Goal: Task Accomplishment & Management: Complete application form

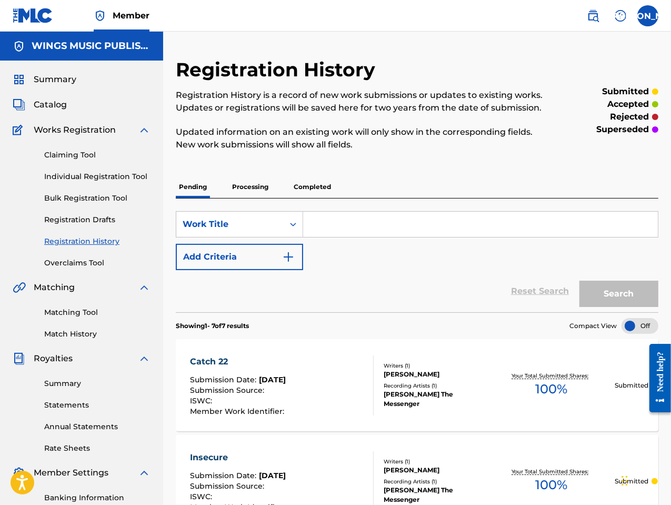
click at [53, 82] on span "Summary" at bounding box center [55, 79] width 43 height 13
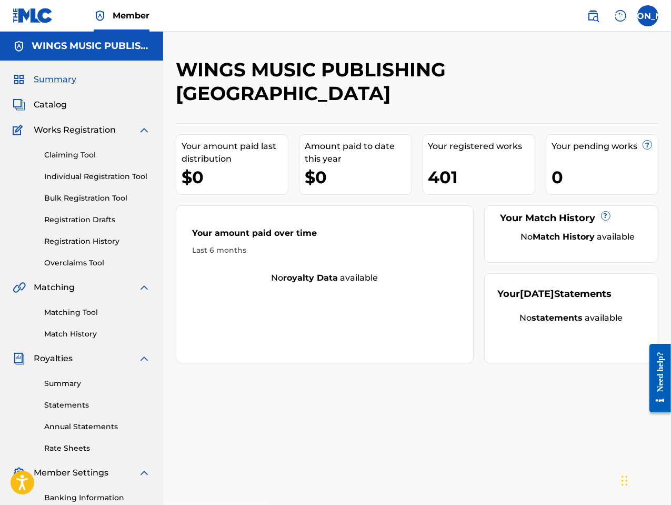
click at [85, 173] on link "Individual Registration Tool" at bounding box center [97, 176] width 106 height 11
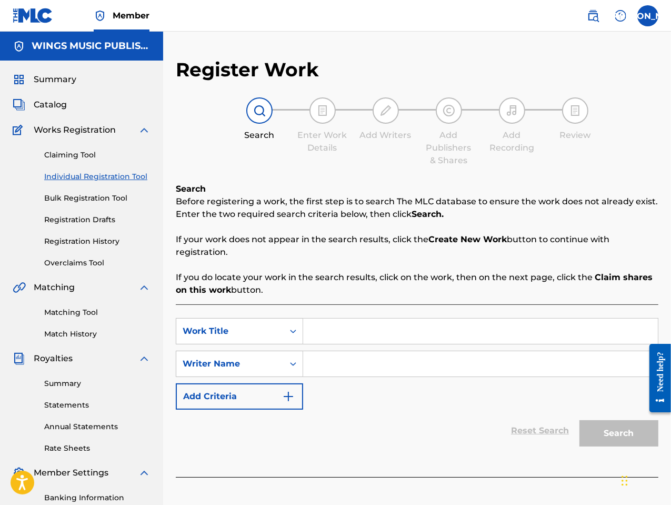
click at [336, 326] on input "Search Form" at bounding box center [480, 330] width 355 height 25
type input "real love"
click at [333, 368] on input "Search Form" at bounding box center [480, 363] width 355 height 25
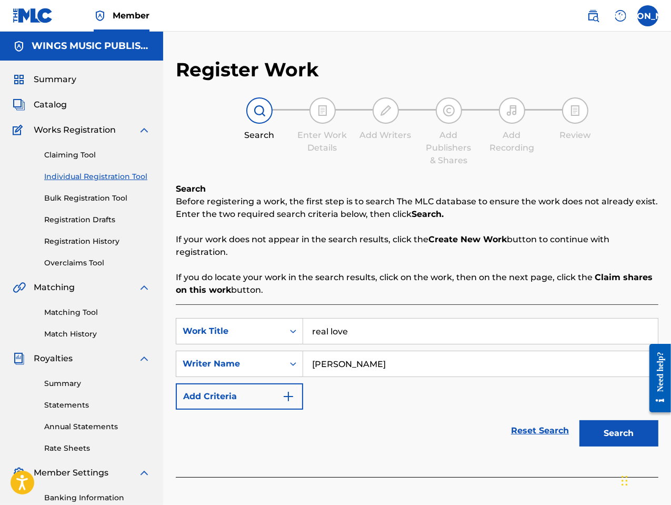
type input "[PERSON_NAME]"
click at [579, 420] on button "Search" at bounding box center [618, 433] width 79 height 26
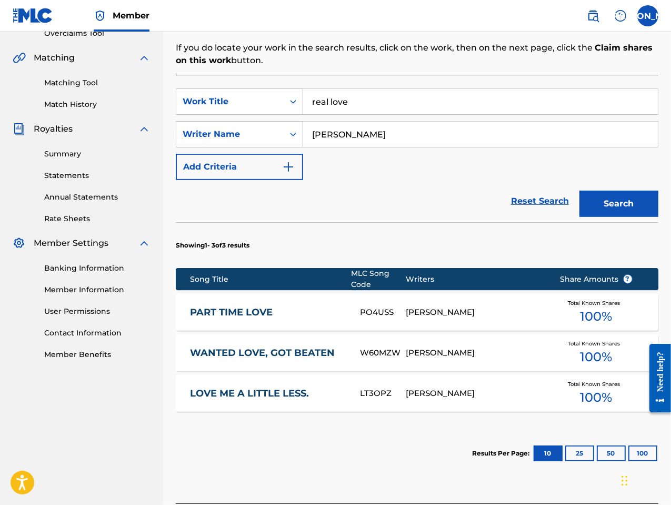
scroll to position [315, 0]
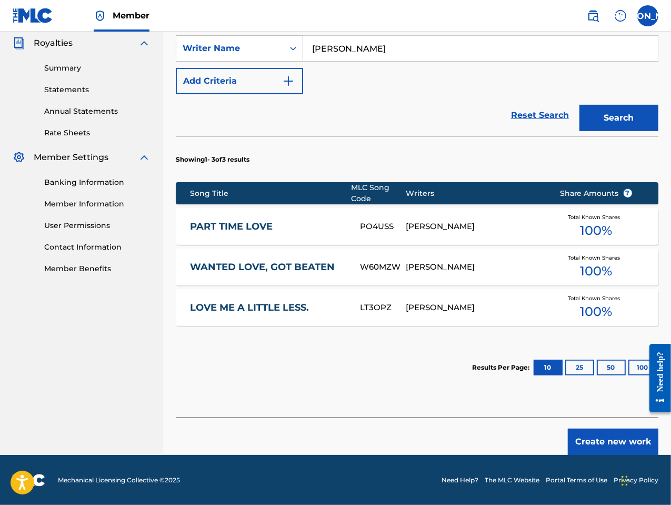
click at [596, 437] on button "Create new work" at bounding box center [613, 441] width 91 height 26
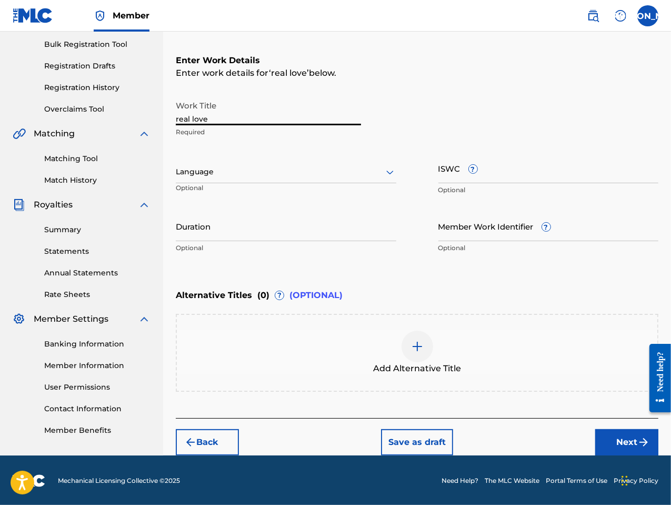
click at [179, 119] on input "real love" at bounding box center [268, 110] width 185 height 30
click at [196, 117] on input "Real love" at bounding box center [268, 110] width 185 height 30
type input "Real Love"
click at [212, 179] on div "Language" at bounding box center [286, 172] width 220 height 22
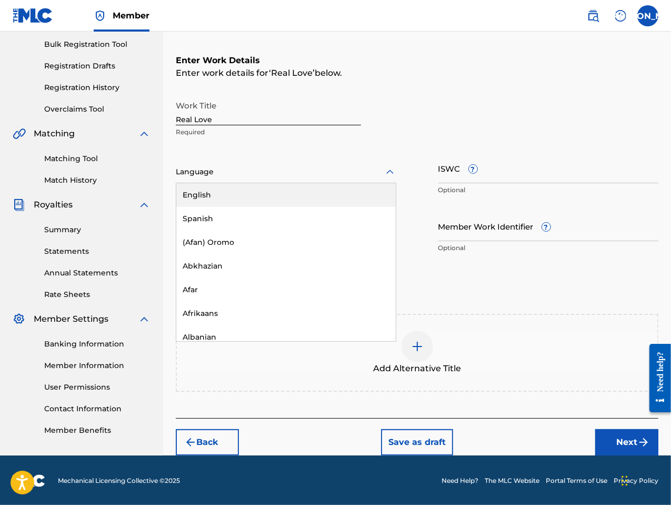
click at [219, 193] on div "English" at bounding box center [285, 195] width 219 height 24
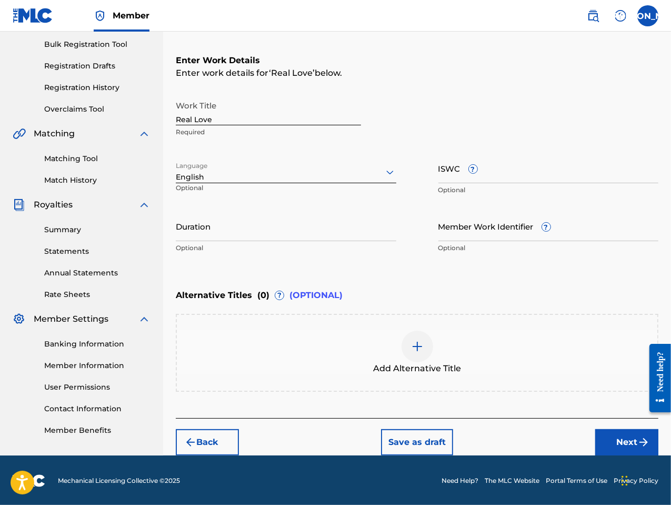
click at [237, 233] on input "Duration" at bounding box center [286, 226] width 220 height 30
type input "03:40"
click at [632, 440] on button "Next" at bounding box center [626, 442] width 63 height 26
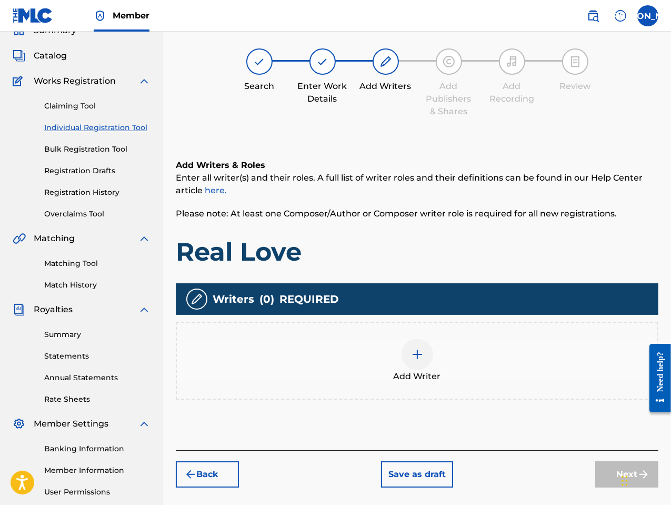
scroll to position [47, 0]
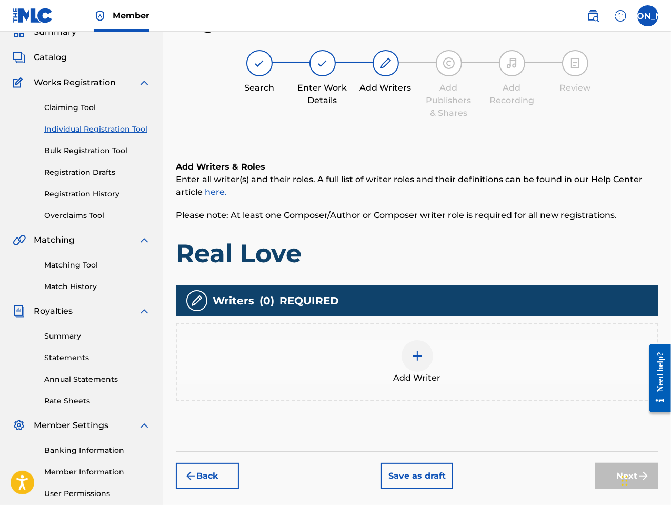
click at [427, 367] on div "Add Writer" at bounding box center [417, 362] width 480 height 44
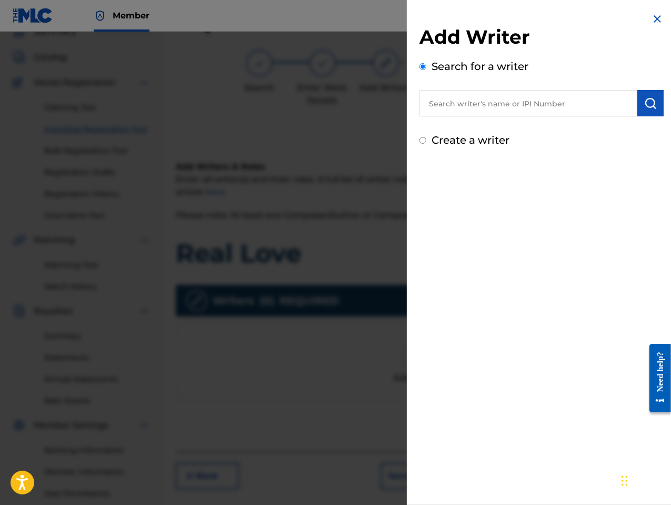
click at [475, 106] on input "text" at bounding box center [528, 103] width 218 height 26
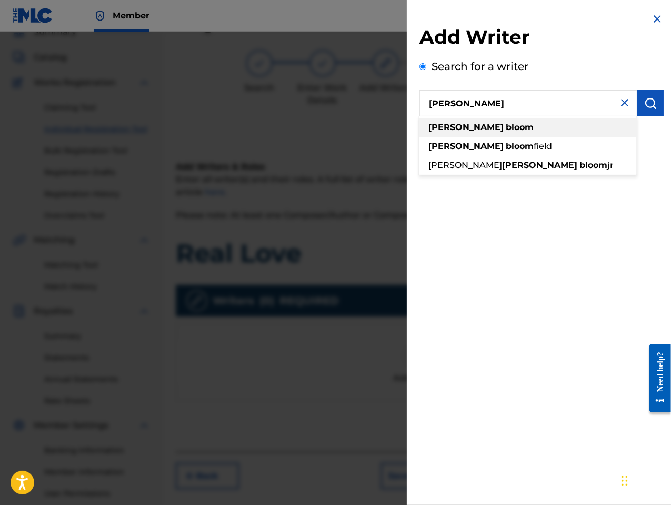
click at [506, 130] on strong "bloom" at bounding box center [520, 127] width 28 height 10
type input "[PERSON_NAME]"
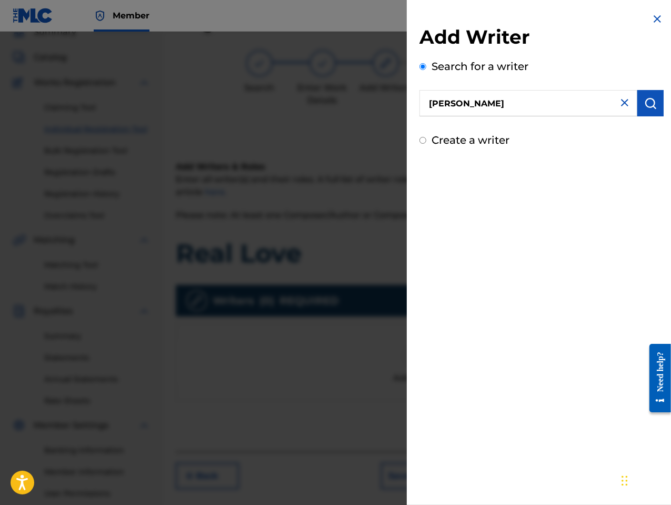
click at [640, 103] on button "submit" at bounding box center [650, 103] width 26 height 26
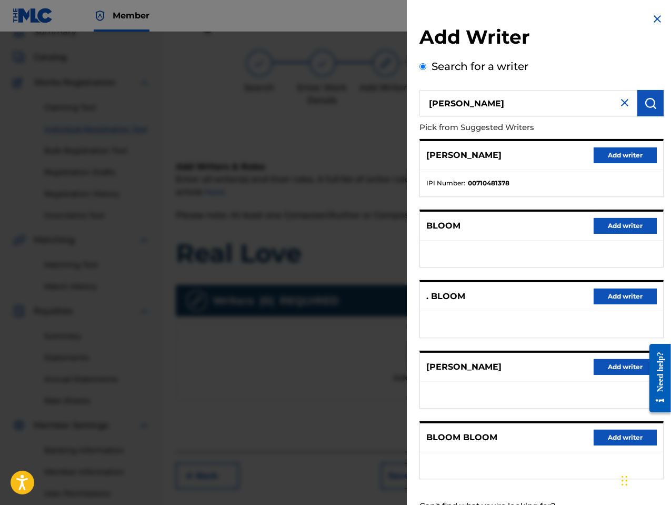
click at [617, 365] on button "Add writer" at bounding box center [625, 367] width 63 height 16
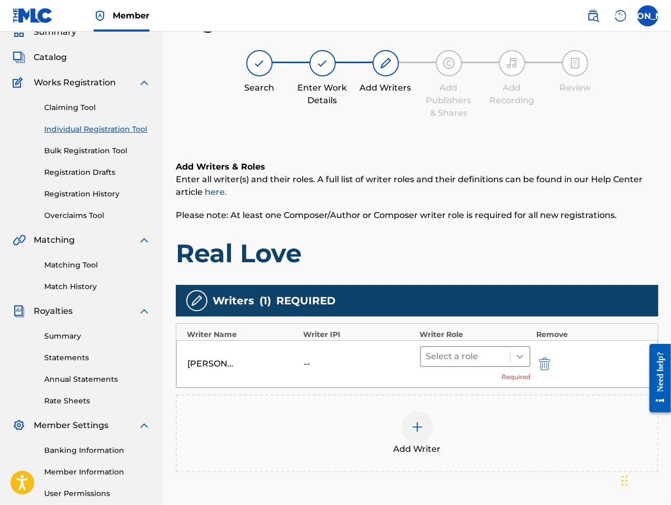
click at [520, 353] on icon at bounding box center [520, 356] width 11 height 11
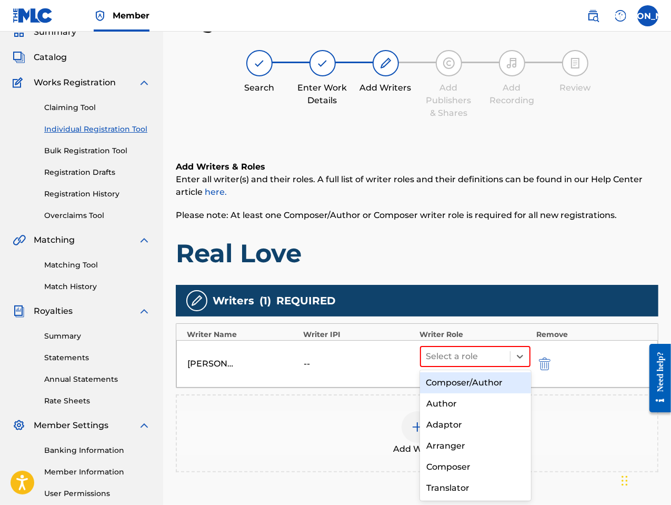
click at [484, 382] on div "Composer/Author" at bounding box center [475, 382] width 111 height 21
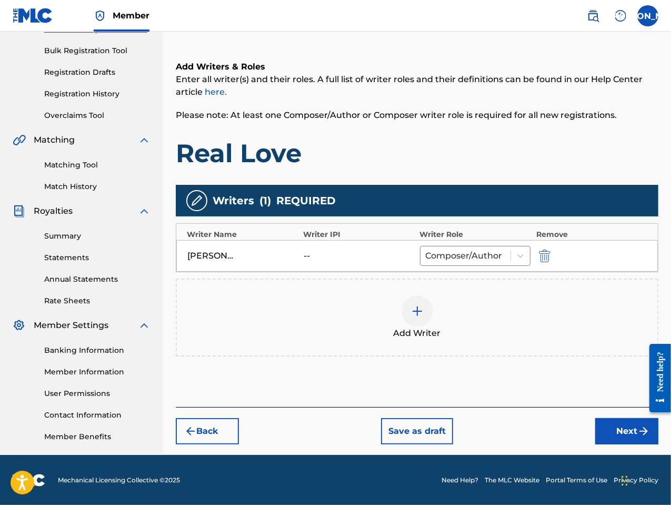
click at [631, 431] on button "Next" at bounding box center [626, 431] width 63 height 26
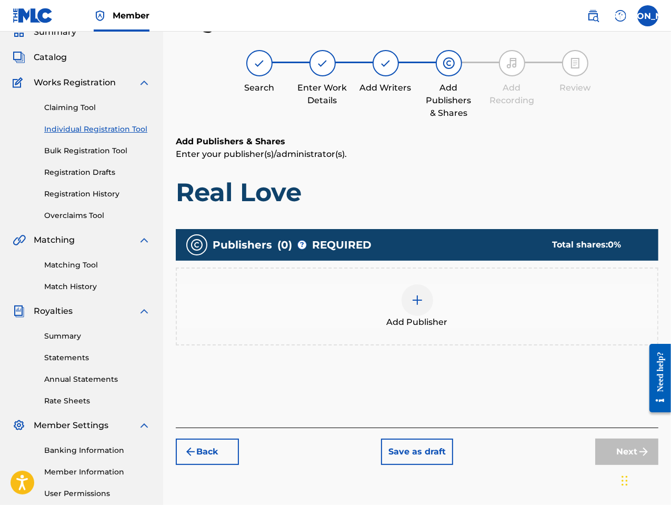
click at [421, 303] on img at bounding box center [417, 300] width 13 height 13
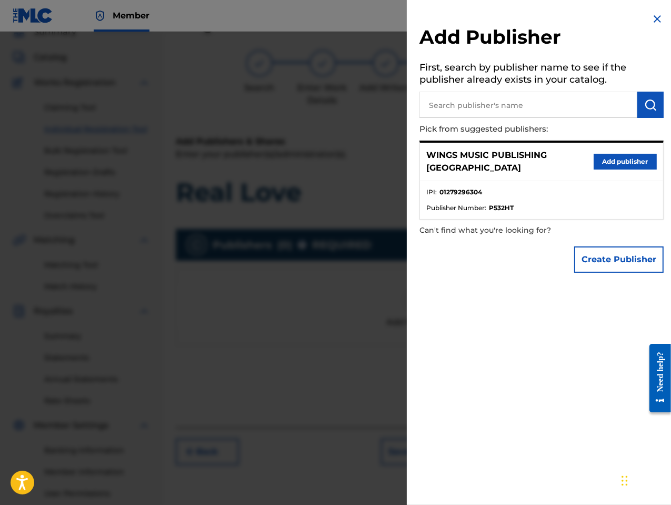
click at [630, 147] on div "WINGS MUSIC PUBLISHING USA Add publisher" at bounding box center [541, 162] width 243 height 38
click at [629, 154] on button "Add publisher" at bounding box center [625, 162] width 63 height 16
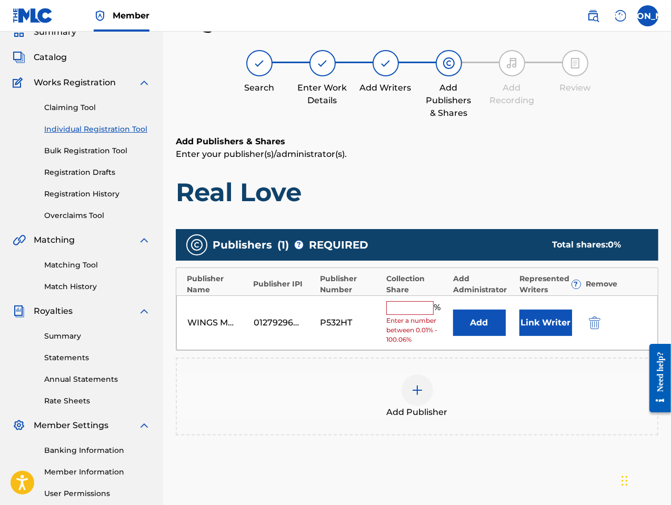
click at [401, 305] on input "text" at bounding box center [409, 308] width 47 height 14
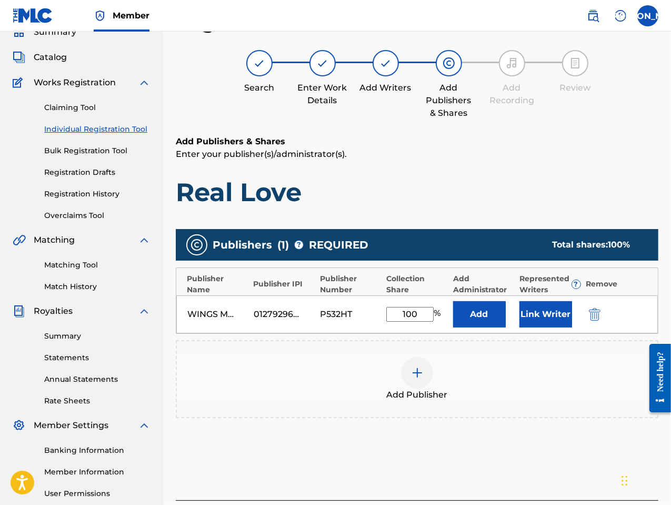
type input "100"
click at [529, 309] on button "Link Writer" at bounding box center [545, 314] width 53 height 26
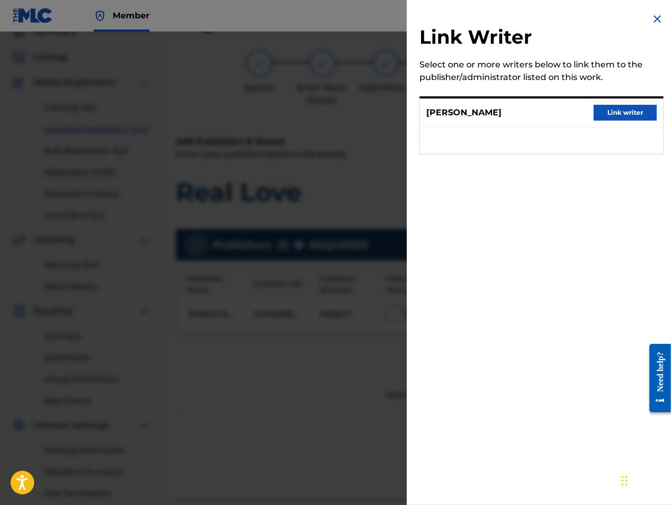
click at [636, 116] on button "Link writer" at bounding box center [625, 113] width 63 height 16
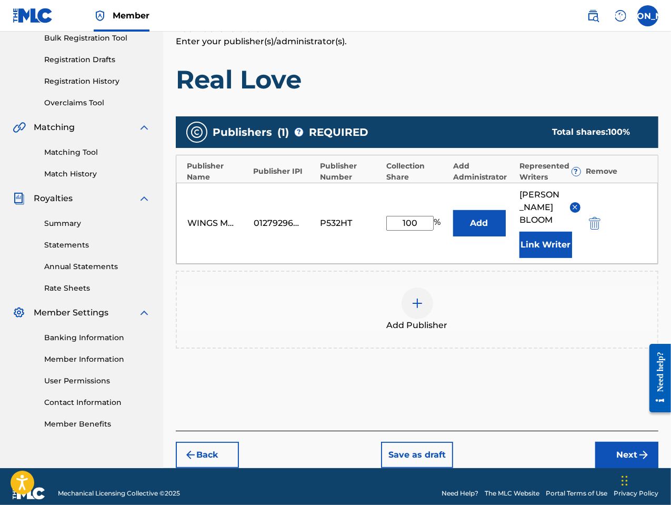
click at [620, 444] on button "Next" at bounding box center [626, 454] width 63 height 26
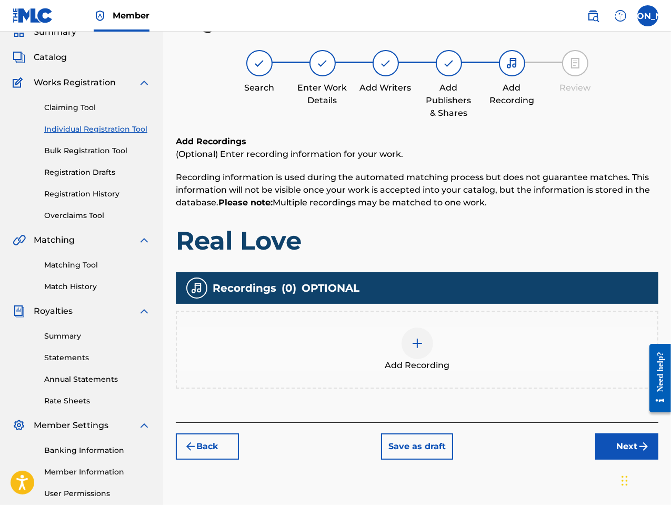
click at [425, 352] on div at bounding box center [417, 343] width 32 height 32
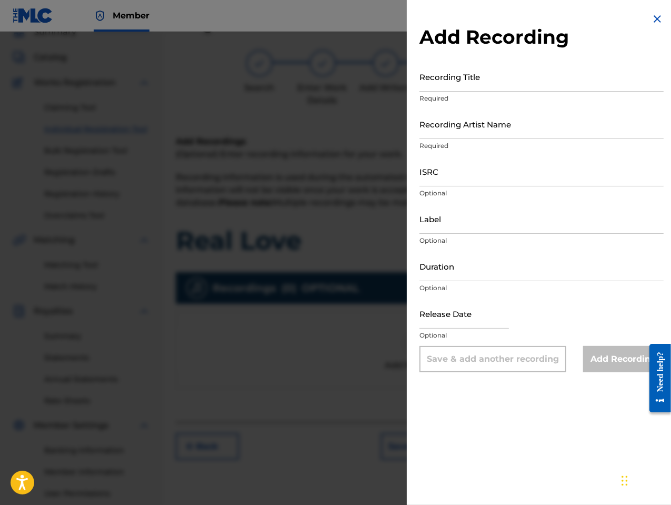
click at [441, 86] on input "Recording Title" at bounding box center [541, 77] width 244 height 30
type input "Real Love"
click at [431, 135] on input "Recording Artist Name" at bounding box center [541, 124] width 244 height 30
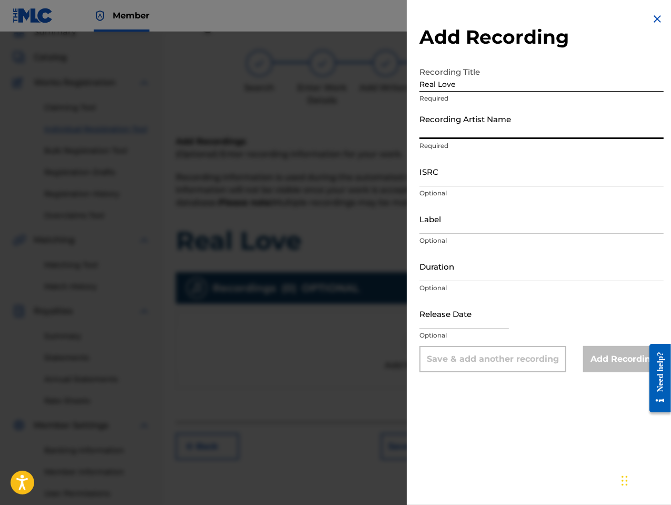
type input "[PERSON_NAME] the Messenger"
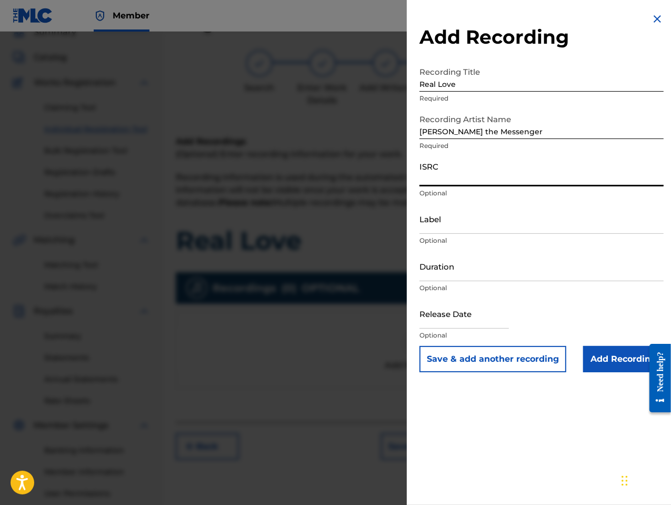
click at [431, 181] on input "ISRC" at bounding box center [541, 171] width 244 height 30
paste input "GBLFP1798244"
type input "GBLFP1798244"
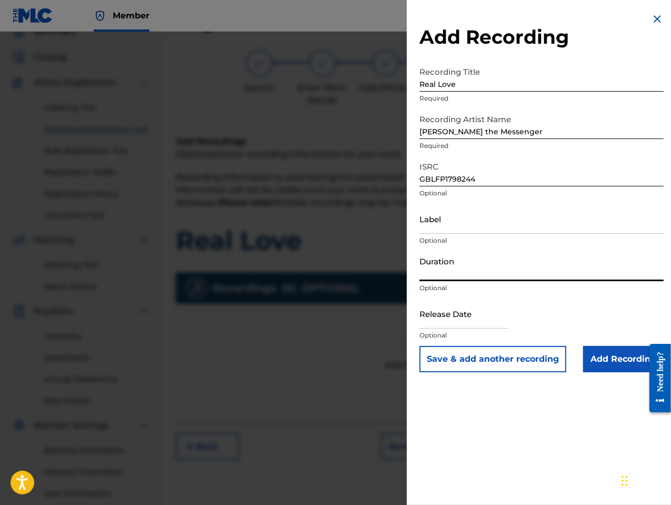
click at [471, 270] on input "Duration" at bounding box center [541, 266] width 244 height 30
type input "03:40"
click at [474, 321] on input "text" at bounding box center [463, 313] width 89 height 30
select select "7"
select select "2025"
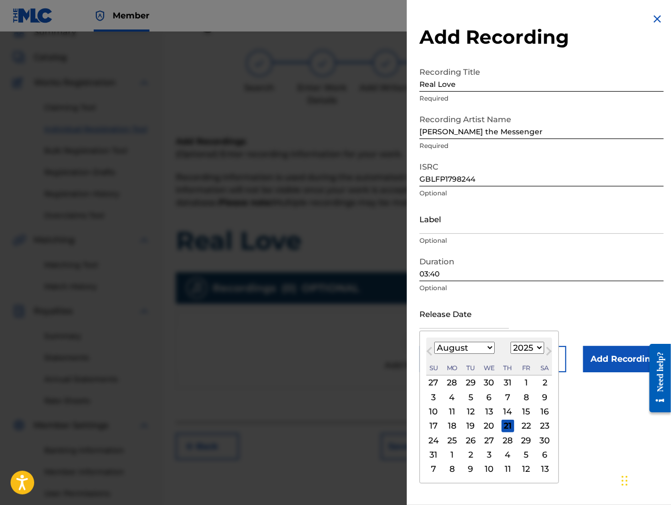
click at [427, 359] on button "Previous Month" at bounding box center [429, 353] width 17 height 17
click at [490, 345] on select "January February March April May June July August September October November De…" at bounding box center [464, 348] width 61 height 12
select select "0"
click at [434, 342] on select "January February March April May June July August September October November De…" at bounding box center [464, 348] width 61 height 12
click at [520, 347] on select "1900 1901 1902 1903 1904 1905 1906 1907 1908 1909 1910 1911 1912 1913 1914 1915…" at bounding box center [527, 348] width 34 height 12
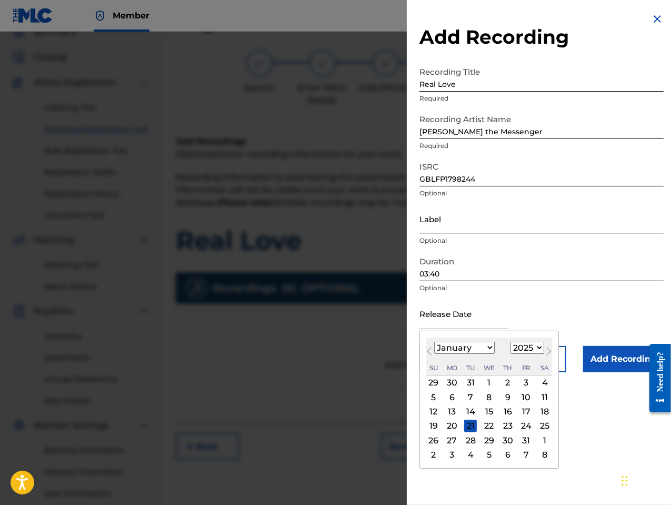
select select "2018"
click at [510, 342] on select "1900 1901 1902 1903 1904 1905 1906 1907 1908 1909 1910 1911 1912 1913 1914 1915…" at bounding box center [527, 348] width 34 height 12
click at [451, 383] on div "1" at bounding box center [452, 382] width 13 height 13
type input "[DATE]"
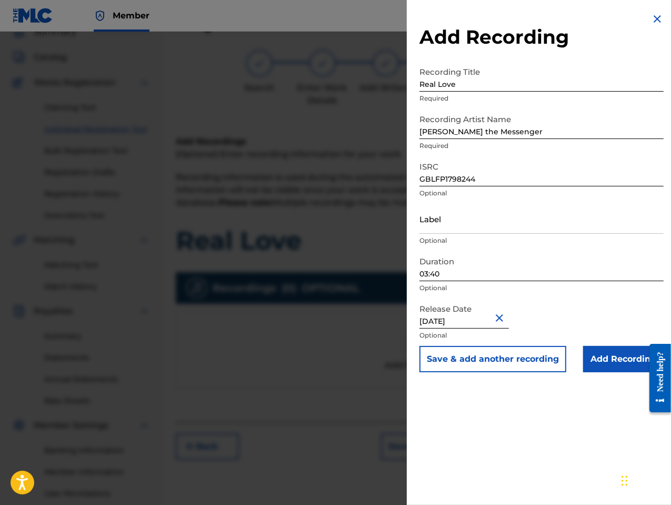
click at [620, 358] on input "Add Recording" at bounding box center [623, 359] width 81 height 26
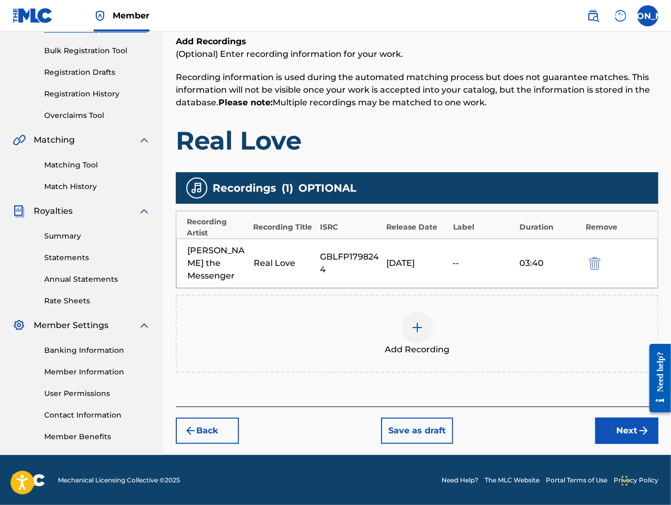
click at [623, 417] on button "Next" at bounding box center [626, 430] width 63 height 26
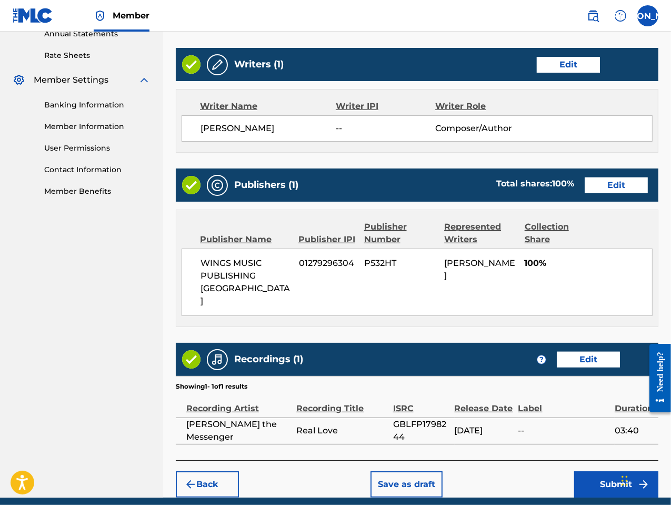
scroll to position [409, 0]
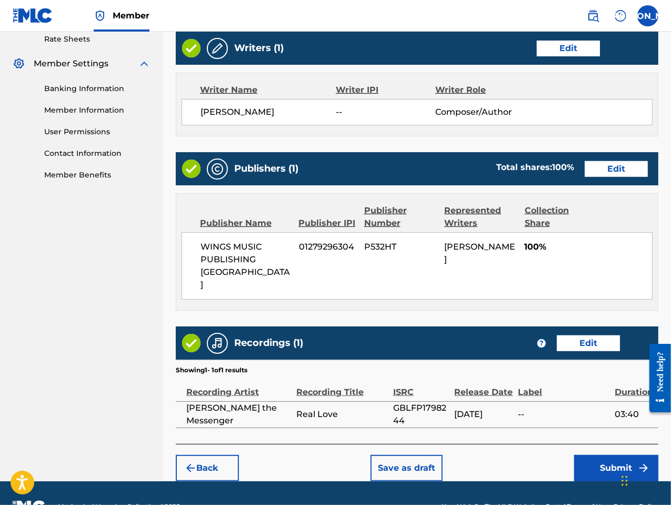
click at [623, 455] on button "Submit" at bounding box center [616, 468] width 84 height 26
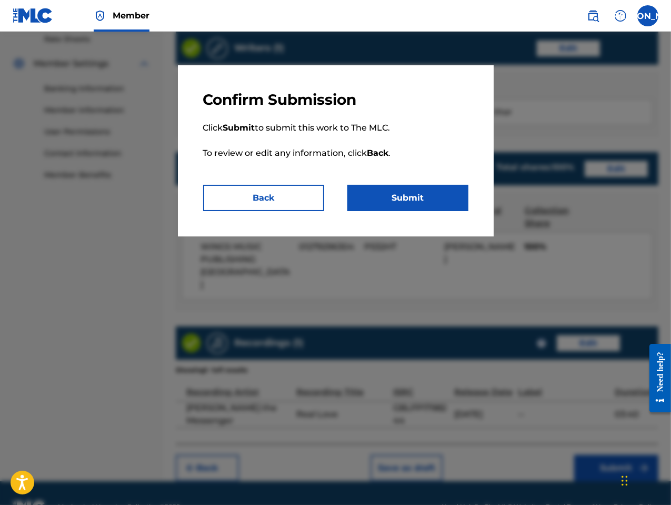
click at [413, 197] on button "Submit" at bounding box center [407, 198] width 121 height 26
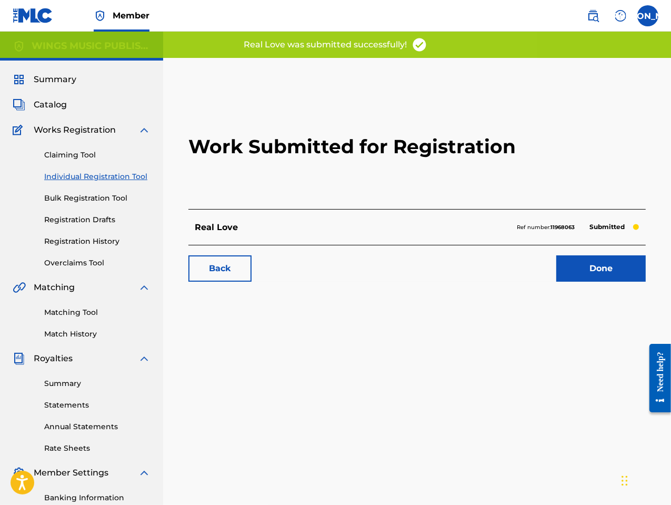
click at [613, 269] on link "Done" at bounding box center [600, 268] width 89 height 26
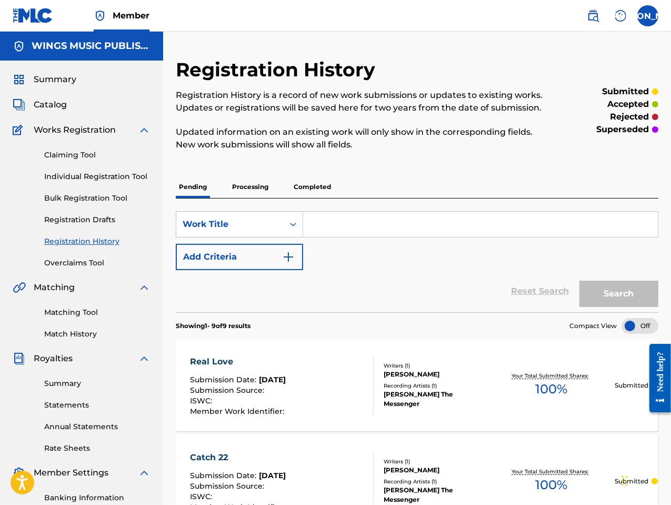
click at [74, 173] on link "Individual Registration Tool" at bounding box center [97, 176] width 106 height 11
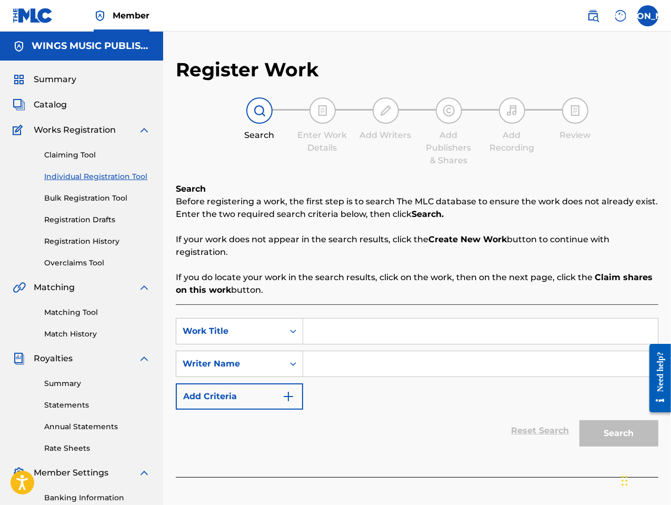
click at [353, 325] on input "Search Form" at bounding box center [480, 330] width 355 height 25
type input "Last Time"
click at [356, 373] on input "Search Form" at bounding box center [480, 363] width 355 height 25
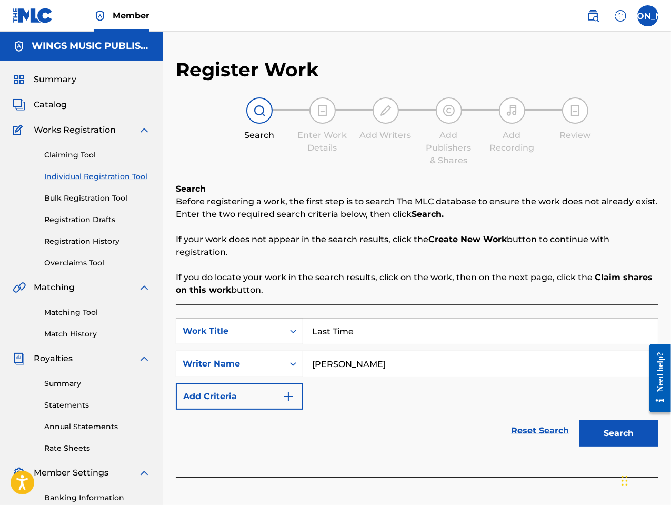
type input "[PERSON_NAME]"
click at [579, 420] on button "Search" at bounding box center [618, 433] width 79 height 26
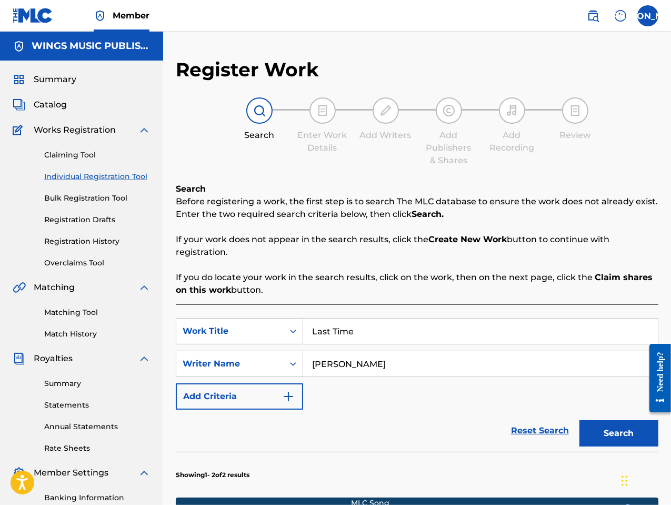
scroll to position [263, 0]
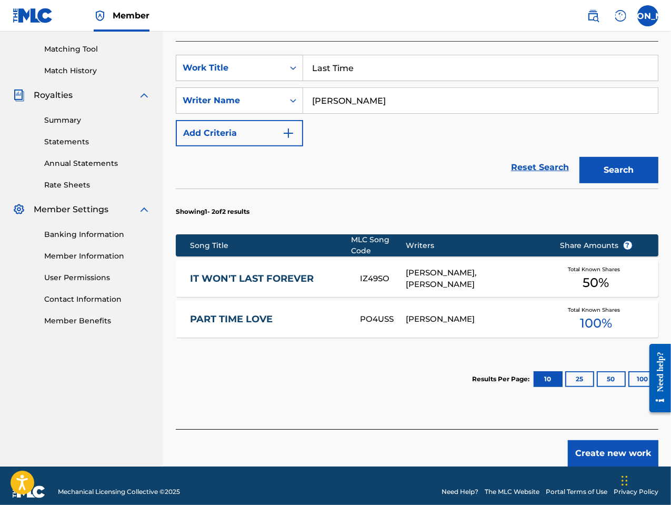
click at [609, 448] on button "Create new work" at bounding box center [613, 453] width 91 height 26
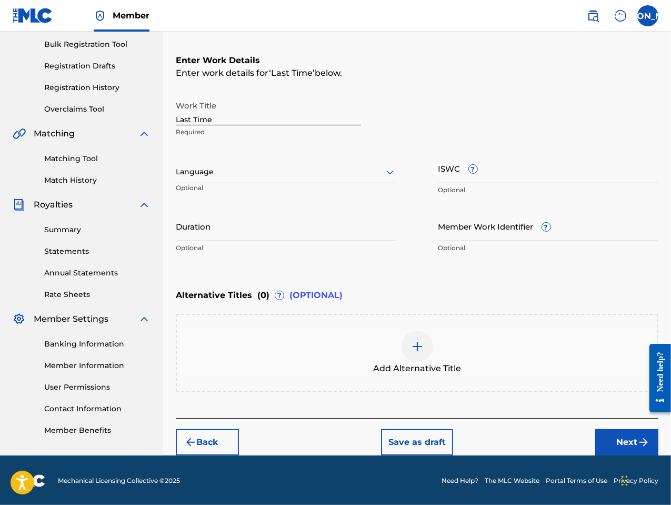
click at [269, 168] on div at bounding box center [286, 171] width 220 height 13
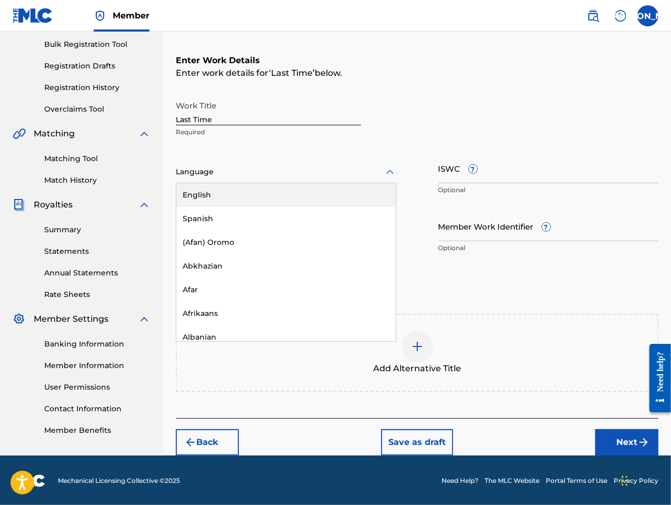
click at [261, 192] on div "English" at bounding box center [285, 195] width 219 height 24
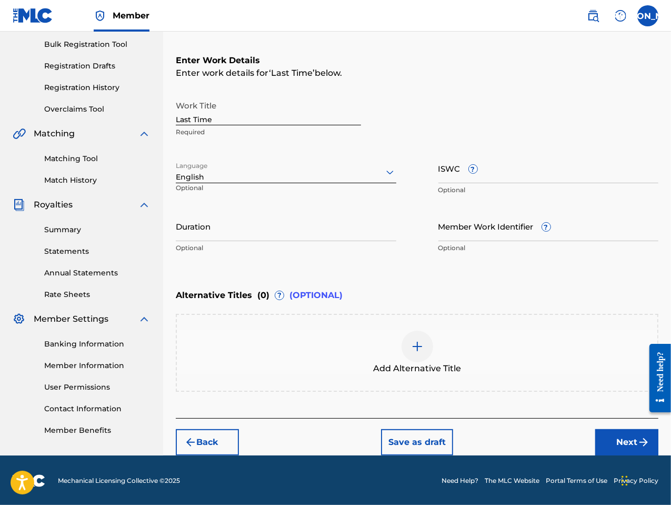
click at [279, 228] on input "Duration" at bounding box center [286, 226] width 220 height 30
type input "03:40"
click at [631, 441] on button "Next" at bounding box center [626, 442] width 63 height 26
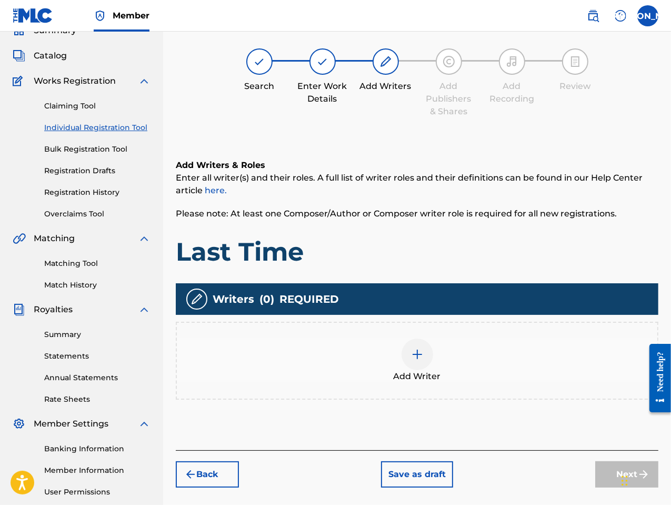
scroll to position [47, 0]
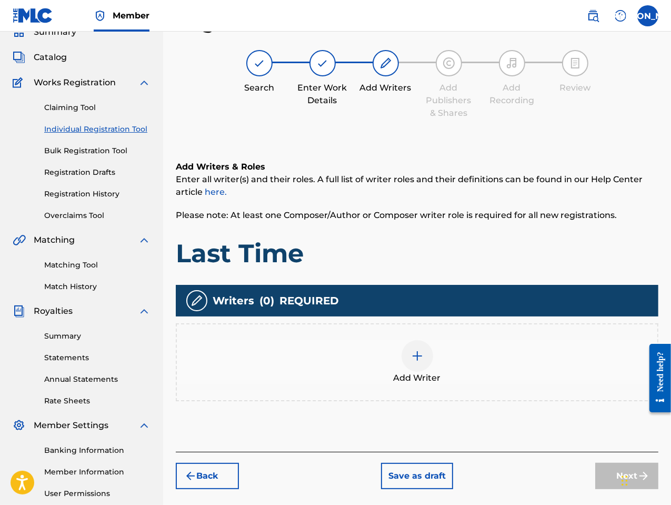
click at [415, 357] on img at bounding box center [417, 355] width 13 height 13
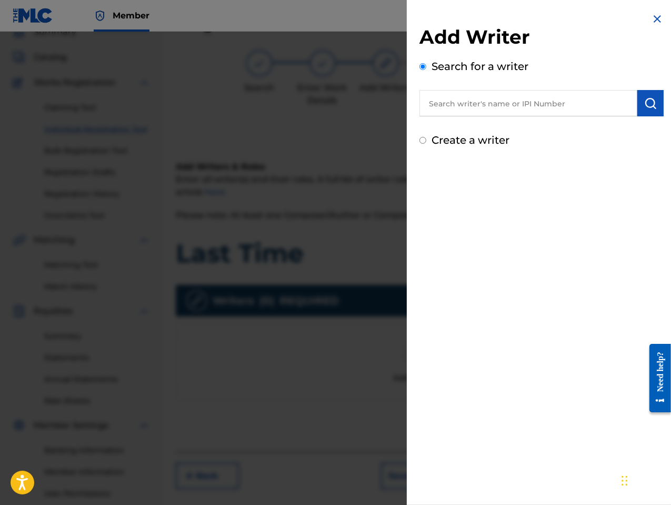
click at [437, 104] on input "text" at bounding box center [528, 103] width 218 height 26
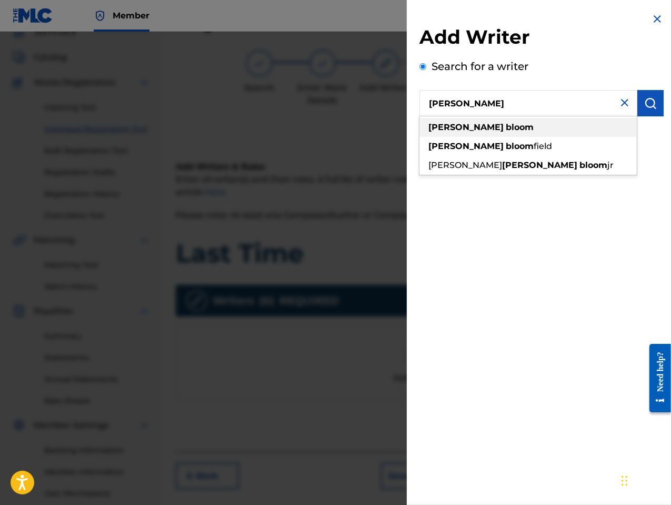
click at [444, 125] on strong "[PERSON_NAME]" at bounding box center [465, 127] width 75 height 10
type input "[PERSON_NAME]"
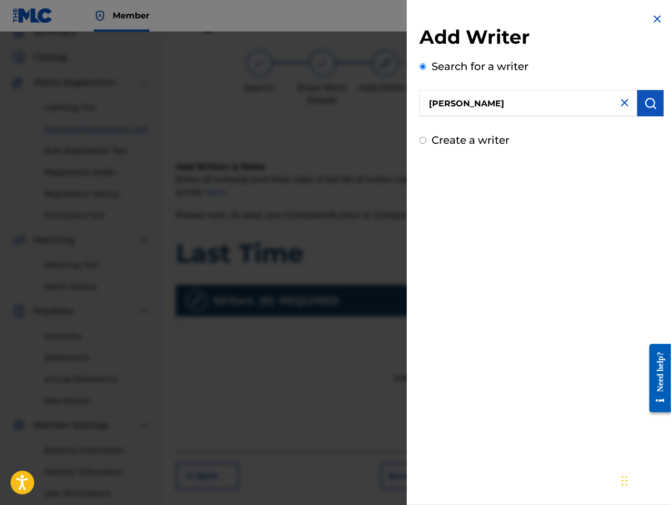
click at [648, 108] on img "submit" at bounding box center [650, 103] width 13 height 13
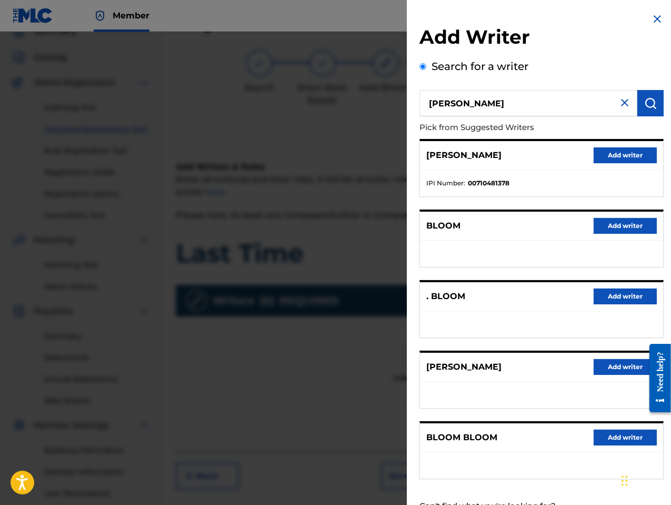
click at [631, 366] on button "Add writer" at bounding box center [625, 367] width 63 height 16
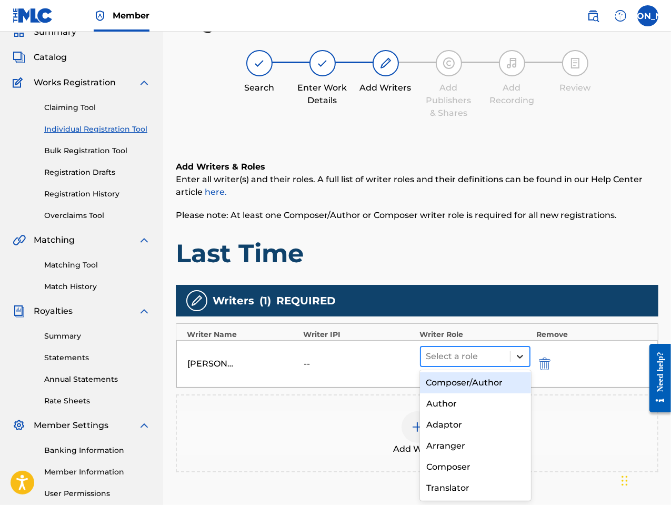
click at [518, 352] on icon at bounding box center [520, 356] width 11 height 11
click at [493, 384] on div "Composer/Author" at bounding box center [475, 382] width 111 height 21
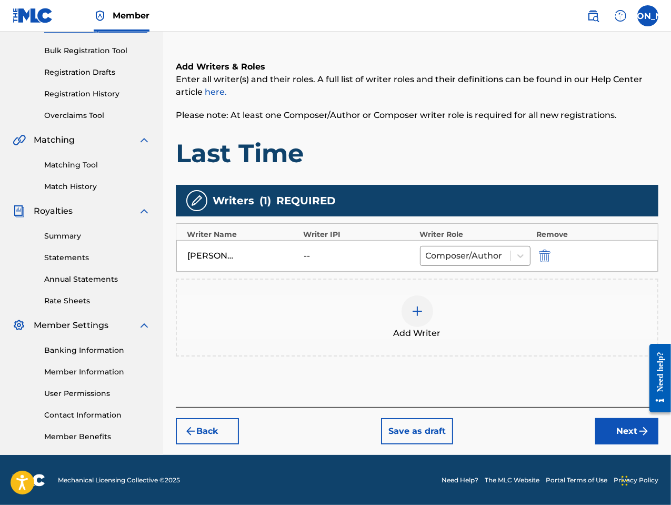
click at [631, 429] on button "Next" at bounding box center [626, 431] width 63 height 26
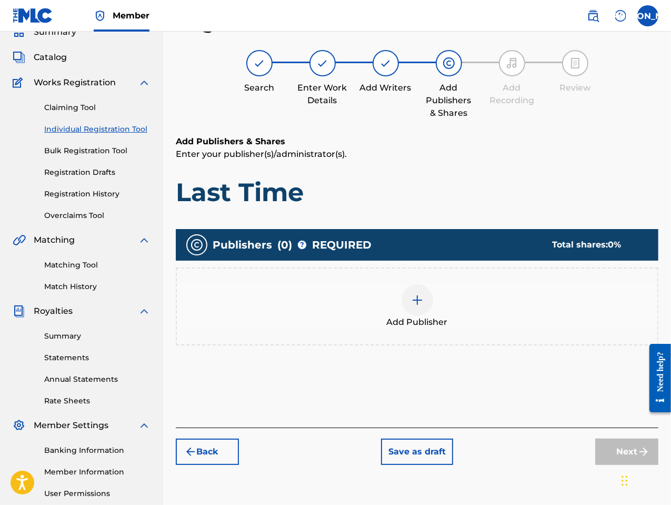
click at [409, 302] on div at bounding box center [417, 300] width 32 height 32
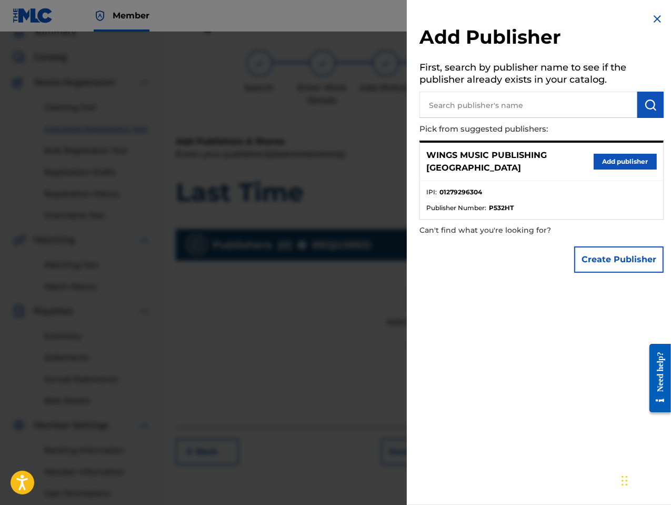
click at [613, 155] on button "Add publisher" at bounding box center [625, 162] width 63 height 16
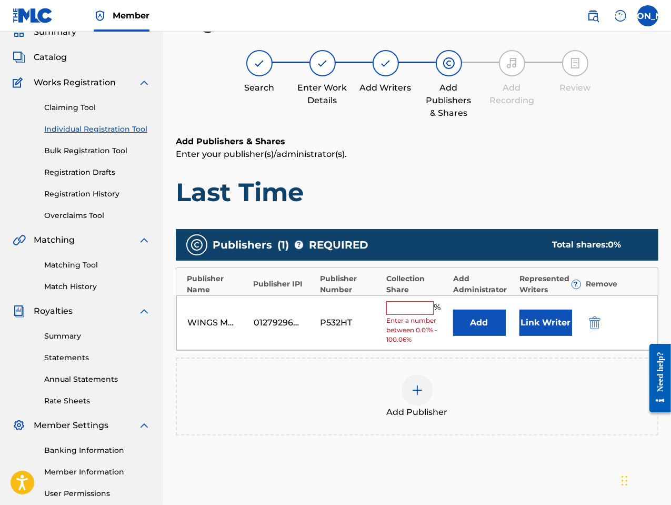
click at [408, 304] on input "text" at bounding box center [409, 308] width 47 height 14
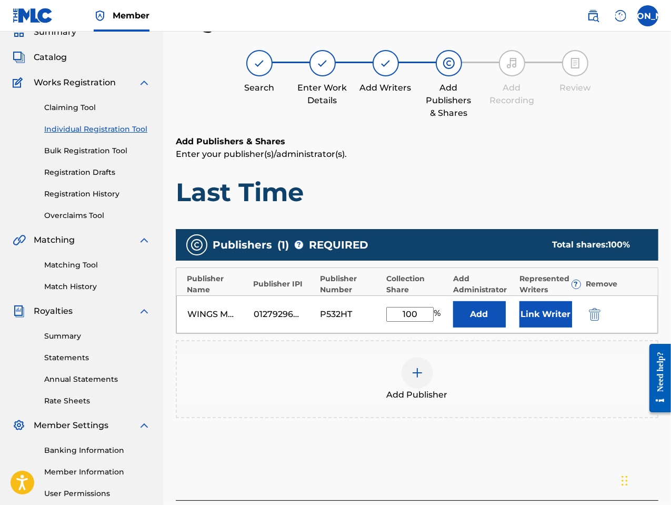
type input "100"
click at [539, 314] on button "Link Writer" at bounding box center [545, 314] width 53 height 26
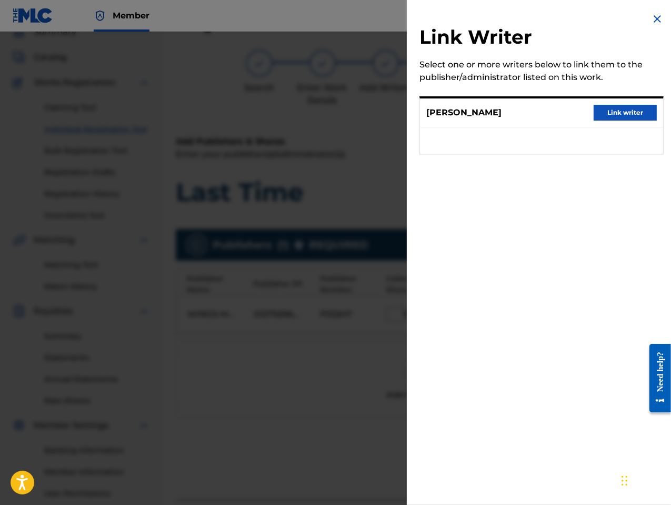
click at [617, 105] on button "Link writer" at bounding box center [625, 113] width 63 height 16
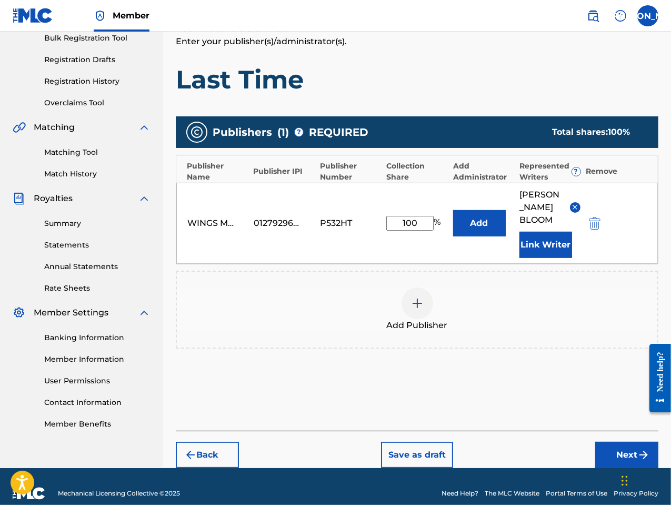
click at [627, 441] on button "Next" at bounding box center [626, 454] width 63 height 26
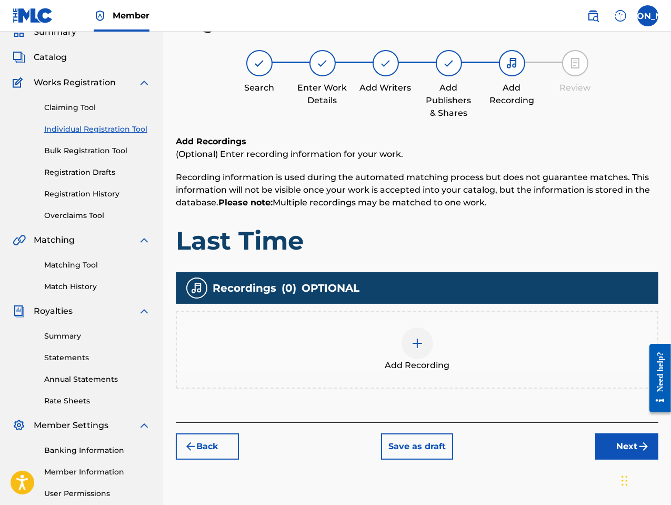
click at [416, 349] on div at bounding box center [417, 343] width 32 height 32
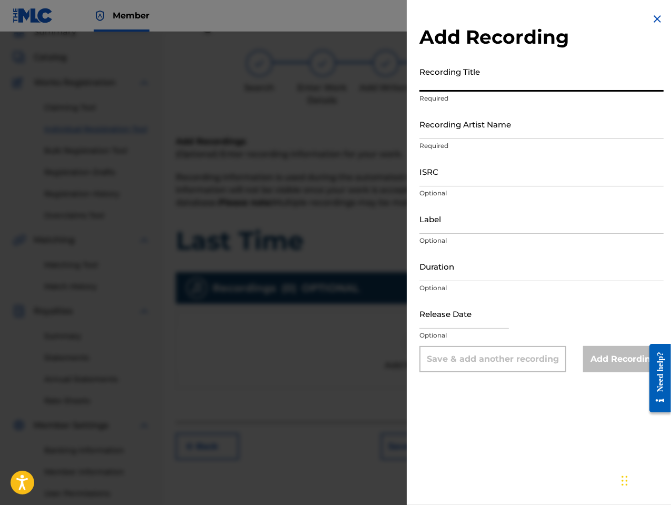
click at [450, 84] on input "Recording Title" at bounding box center [541, 77] width 244 height 30
type input "Last Time"
click at [442, 129] on input "Recording Artist Name" at bounding box center [541, 124] width 244 height 30
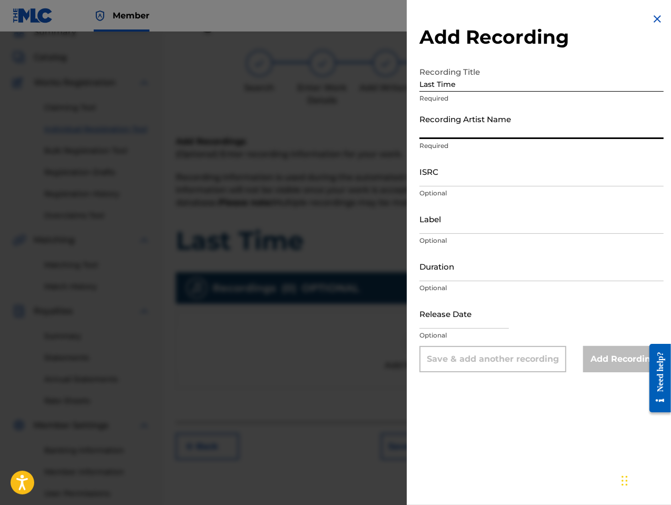
type input "[PERSON_NAME] the Messenger"
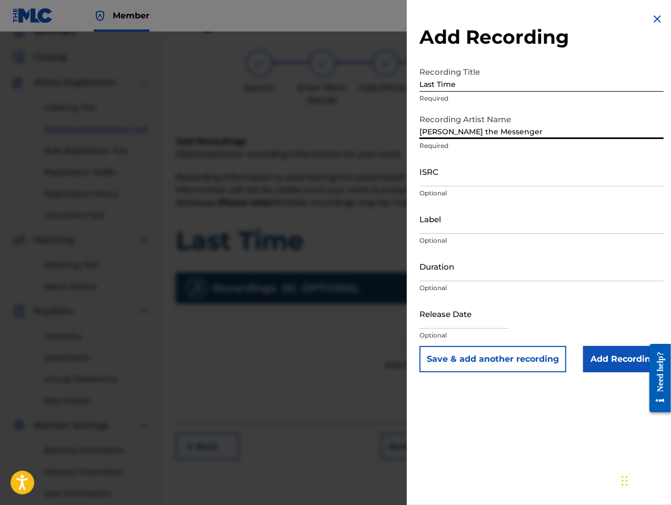
click at [433, 179] on input "ISRC" at bounding box center [541, 171] width 244 height 30
paste input "GBLFP1798245"
type input "GBLFP1798245"
click at [475, 273] on input "Duration" at bounding box center [541, 266] width 244 height 30
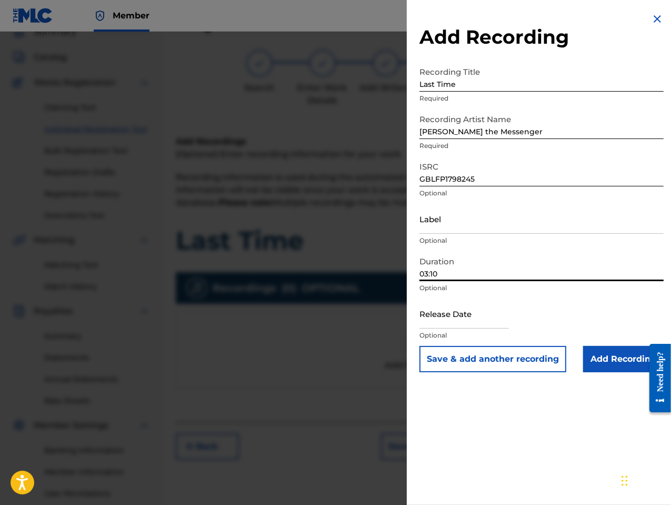
type input "03:10"
click at [607, 357] on input "Add Recording" at bounding box center [623, 359] width 81 height 26
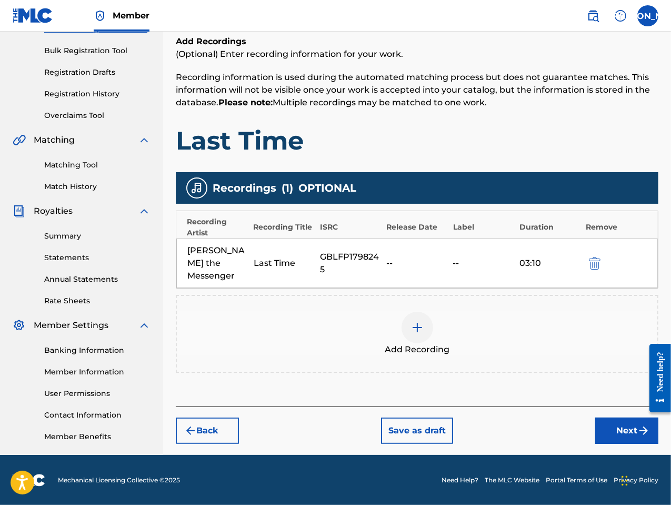
click at [620, 421] on button "Next" at bounding box center [626, 430] width 63 height 26
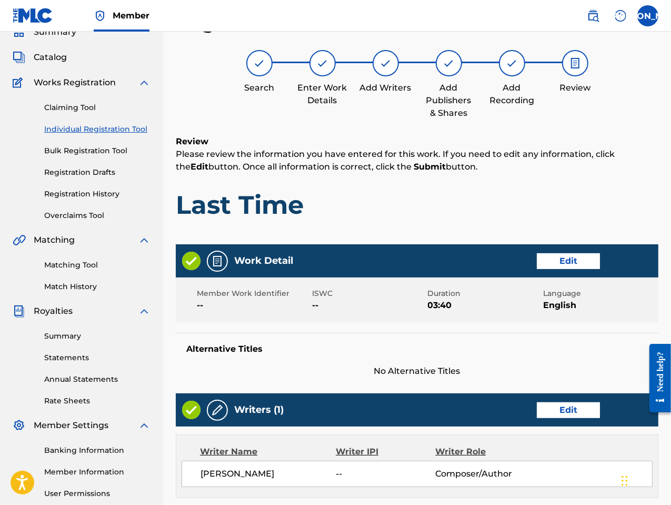
scroll to position [409, 0]
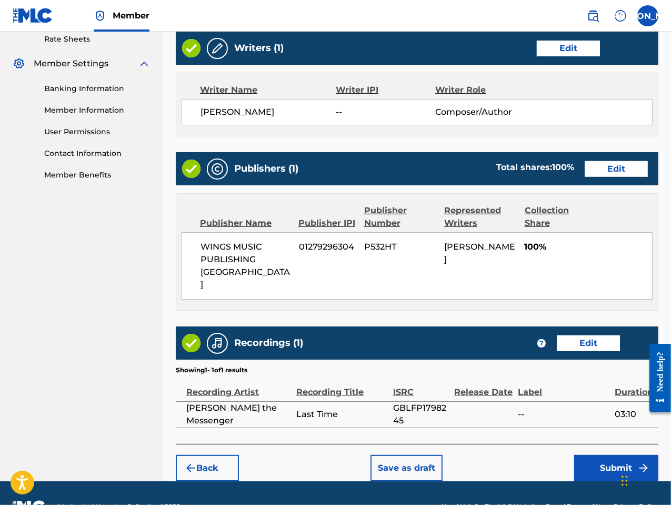
click at [611, 455] on button "Submit" at bounding box center [616, 468] width 84 height 26
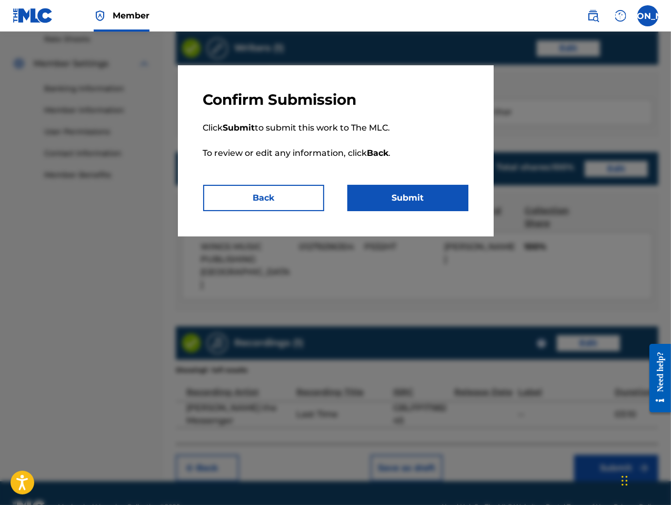
click at [430, 199] on button "Submit" at bounding box center [407, 198] width 121 height 26
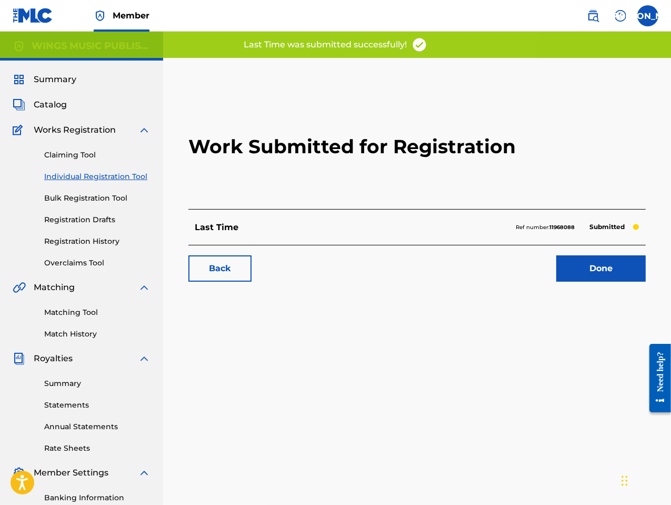
click at [615, 264] on link "Done" at bounding box center [600, 268] width 89 height 26
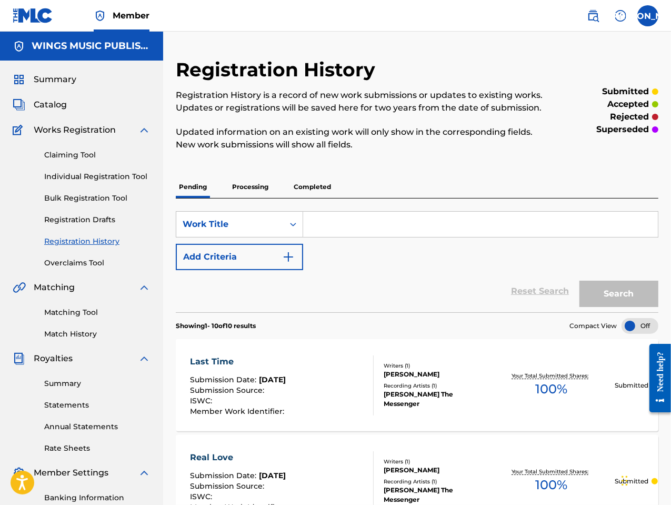
click at [60, 172] on link "Individual Registration Tool" at bounding box center [97, 176] width 106 height 11
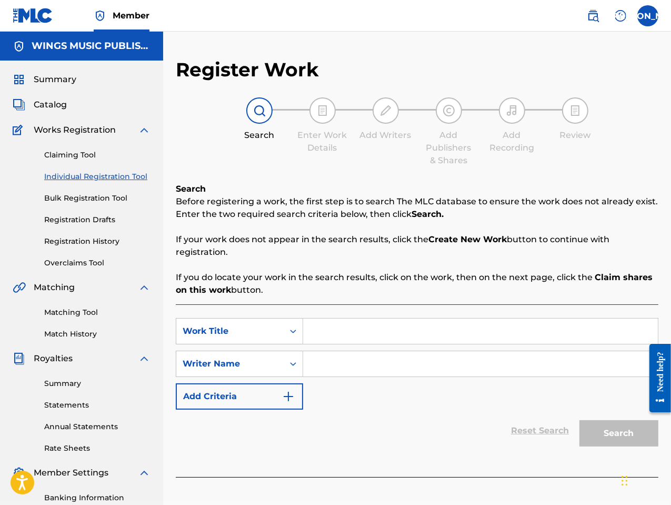
click at [338, 333] on input "Search Form" at bounding box center [480, 330] width 355 height 25
type input "[DEMOGRAPHIC_DATA]"
click at [324, 359] on input "Search Form" at bounding box center [480, 363] width 355 height 25
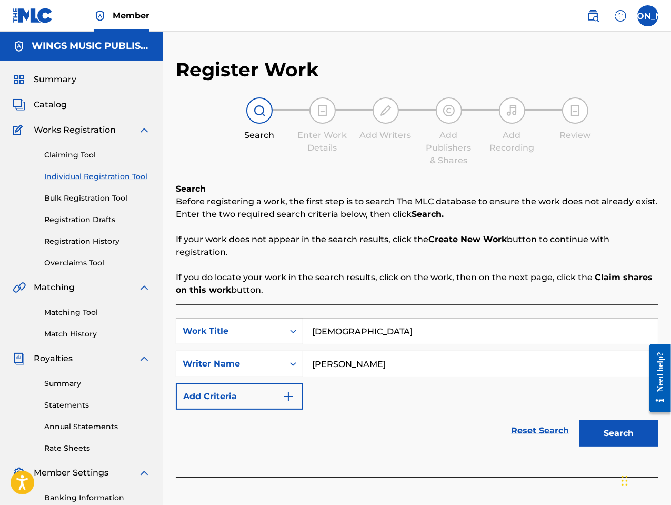
type input "[PERSON_NAME]"
click at [579, 420] on button "Search" at bounding box center [618, 433] width 79 height 26
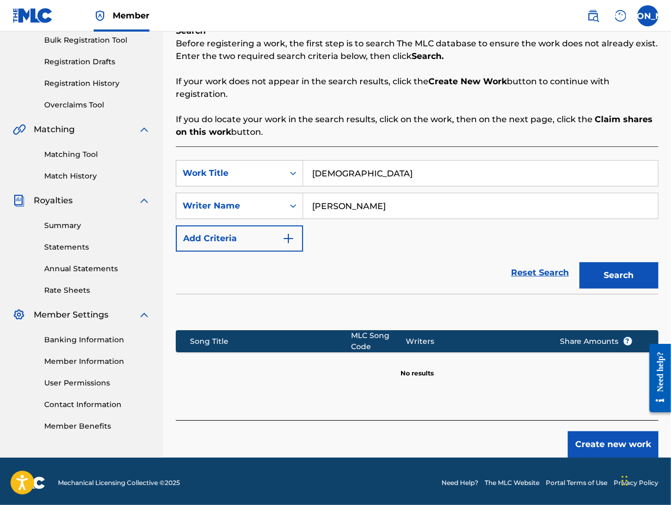
click at [614, 277] on button "Search" at bounding box center [618, 275] width 79 height 26
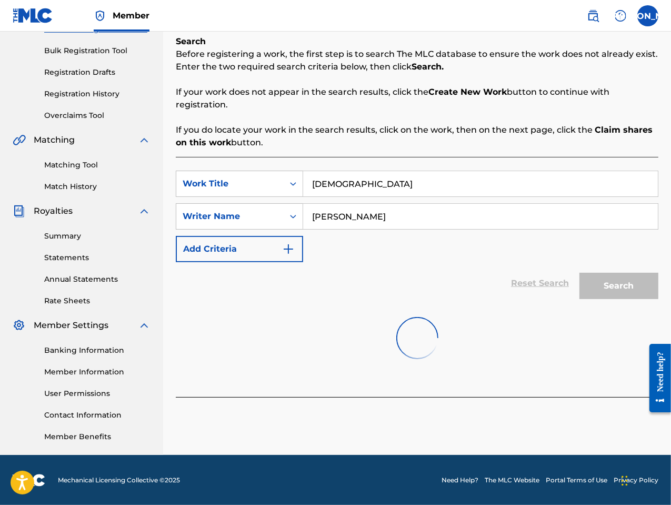
scroll to position [158, 0]
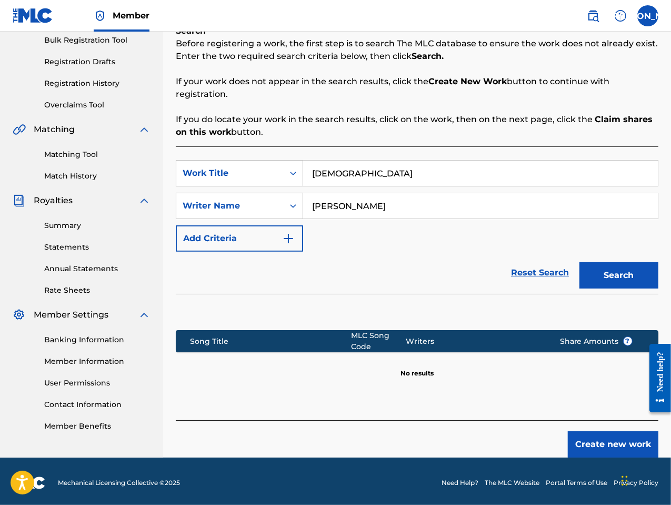
click at [600, 440] on button "Create new work" at bounding box center [613, 444] width 91 height 26
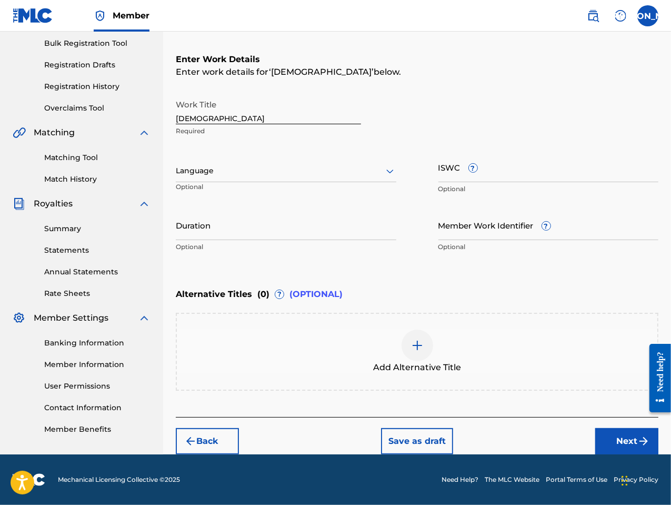
scroll to position [154, 0]
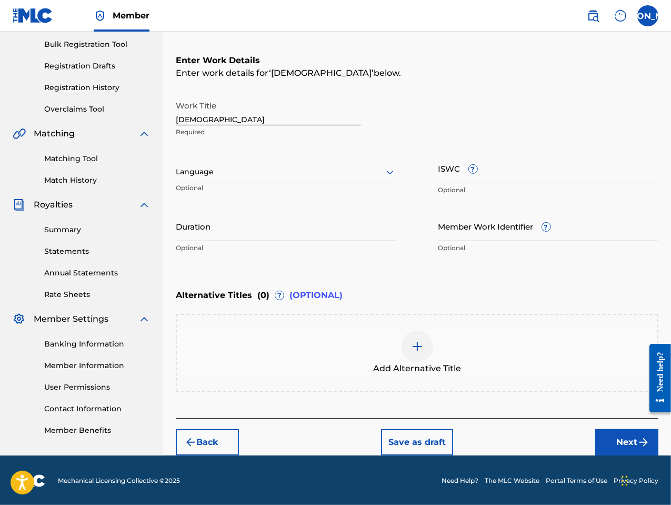
click at [221, 178] on div at bounding box center [286, 171] width 220 height 13
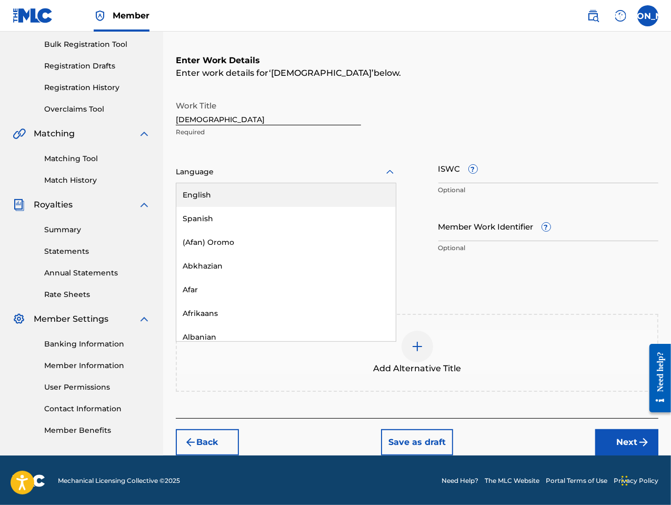
click at [223, 194] on div "English" at bounding box center [285, 195] width 219 height 24
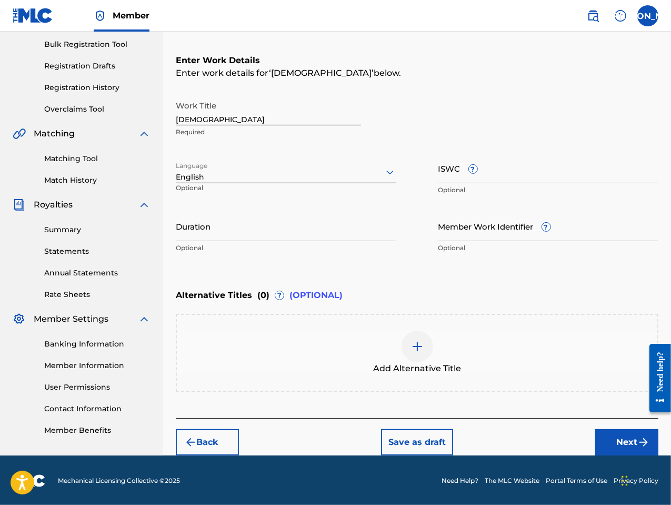
click at [246, 233] on input "Duration" at bounding box center [286, 226] width 220 height 30
type input "03:56"
click at [627, 440] on button "Next" at bounding box center [626, 442] width 63 height 26
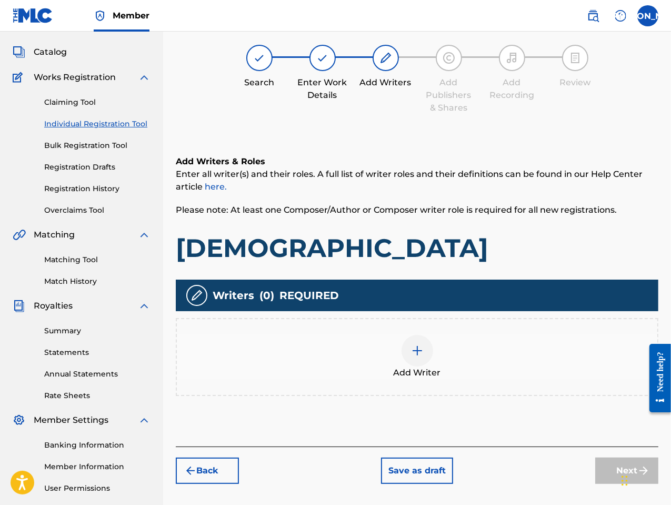
scroll to position [47, 0]
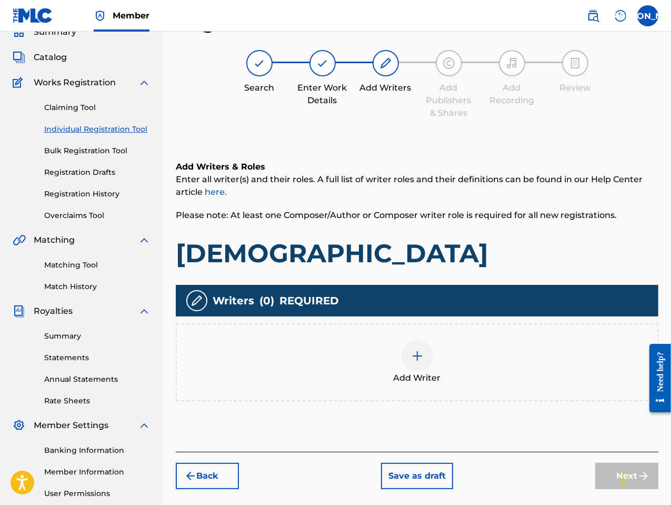
click at [426, 372] on span "Add Writer" at bounding box center [417, 378] width 47 height 13
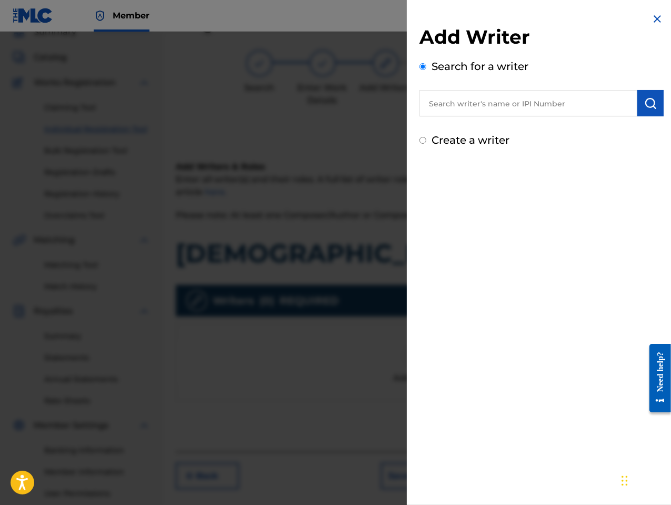
click at [447, 106] on input "text" at bounding box center [528, 103] width 218 height 26
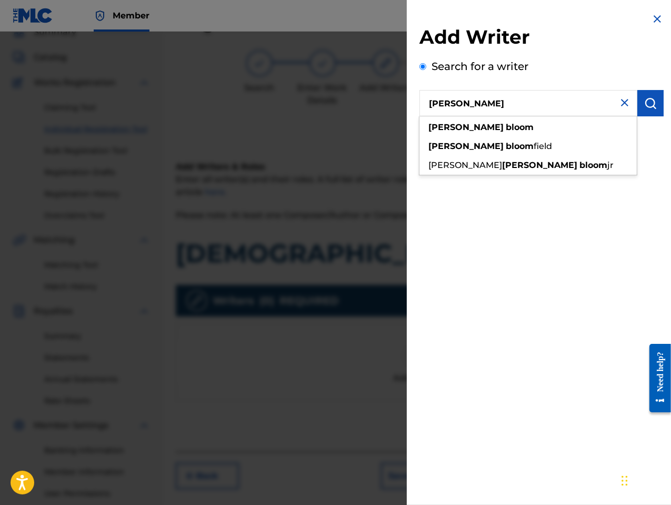
click at [446, 125] on strong "[PERSON_NAME]" at bounding box center [465, 127] width 75 height 10
type input "[PERSON_NAME]"
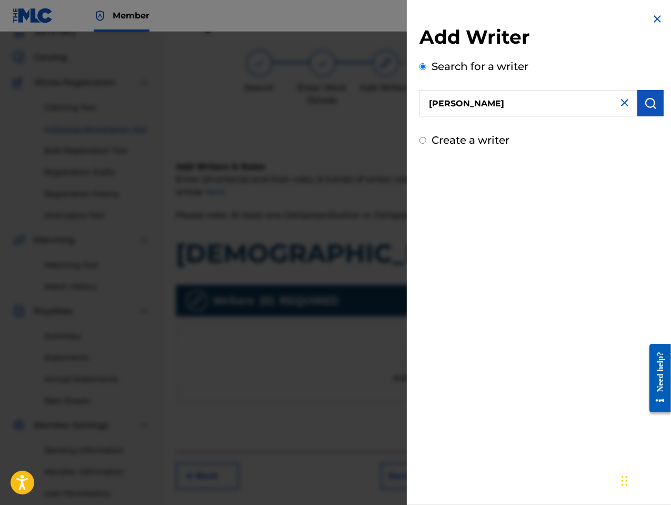
click at [644, 103] on img "submit" at bounding box center [650, 103] width 13 height 13
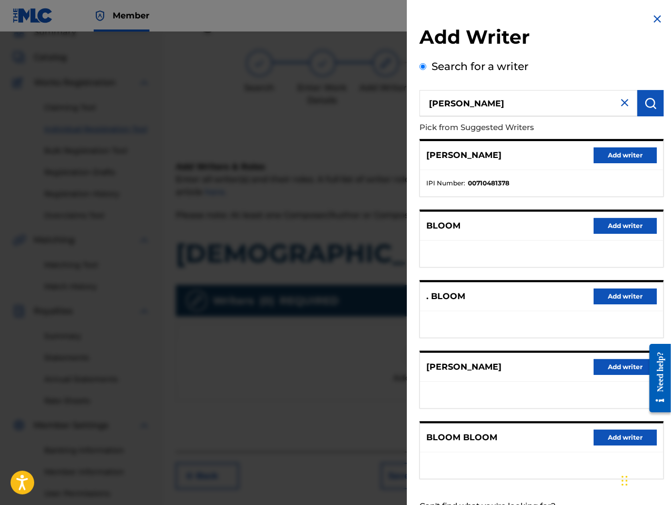
click at [606, 366] on button "Add writer" at bounding box center [625, 367] width 63 height 16
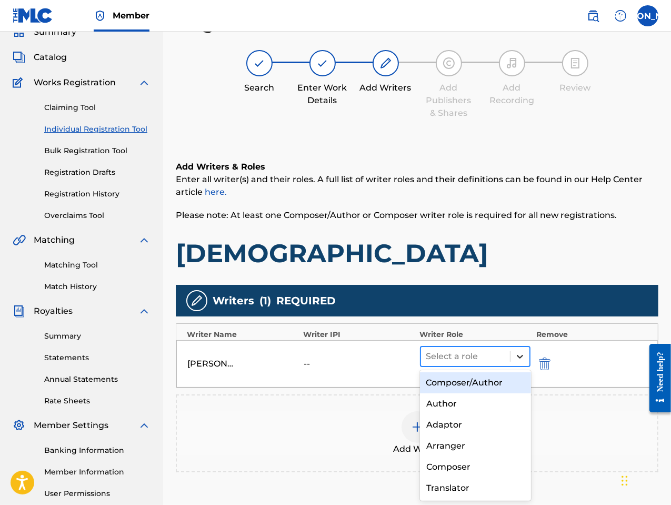
click at [517, 359] on icon at bounding box center [520, 356] width 11 height 11
click at [483, 381] on div "Composer/Author" at bounding box center [475, 382] width 111 height 21
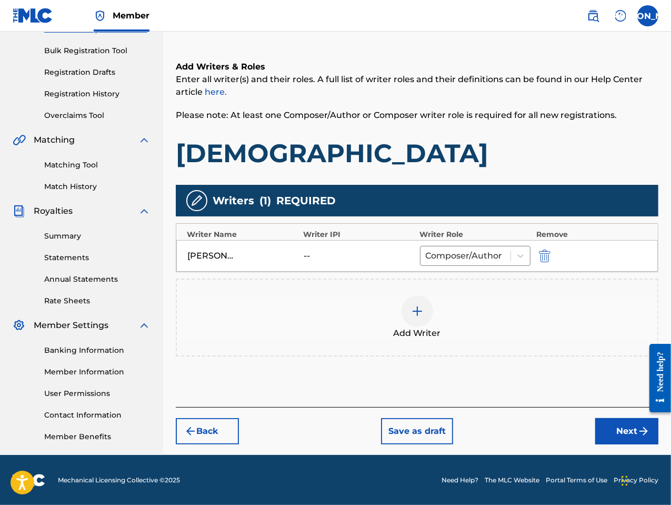
click at [620, 429] on button "Next" at bounding box center [626, 431] width 63 height 26
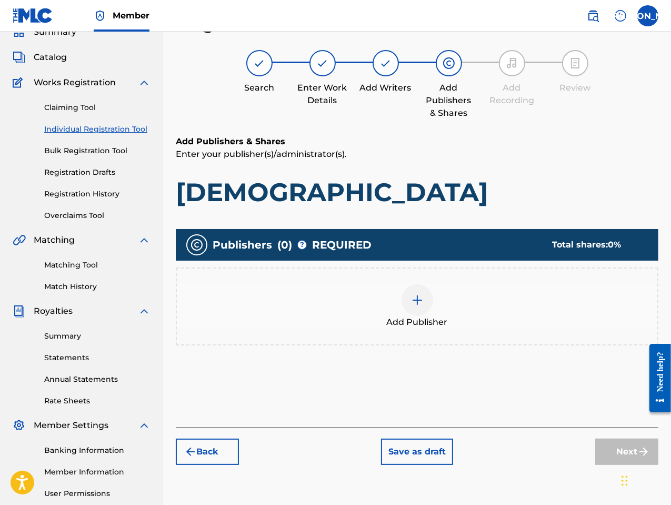
click at [413, 308] on div at bounding box center [417, 300] width 32 height 32
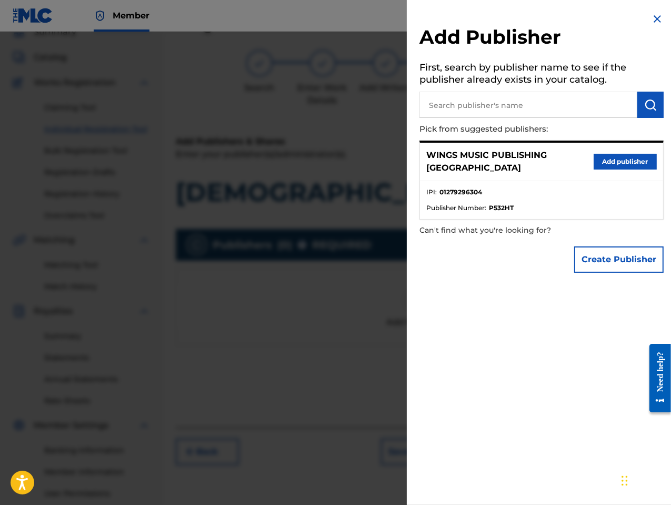
click at [603, 155] on button "Add publisher" at bounding box center [625, 162] width 63 height 16
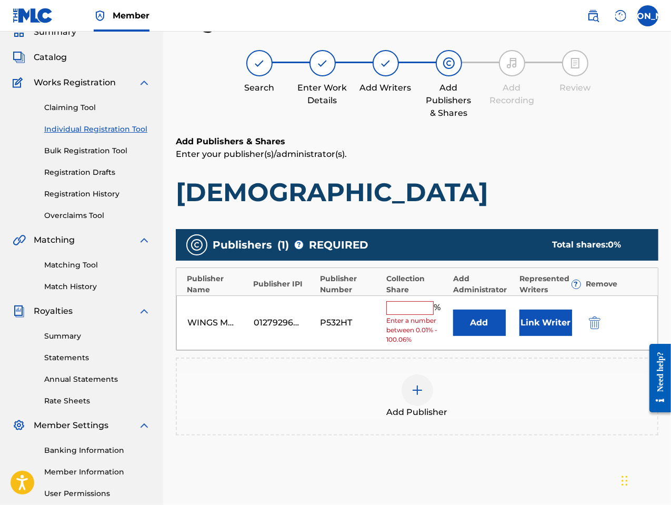
click at [402, 306] on input "text" at bounding box center [409, 308] width 47 height 14
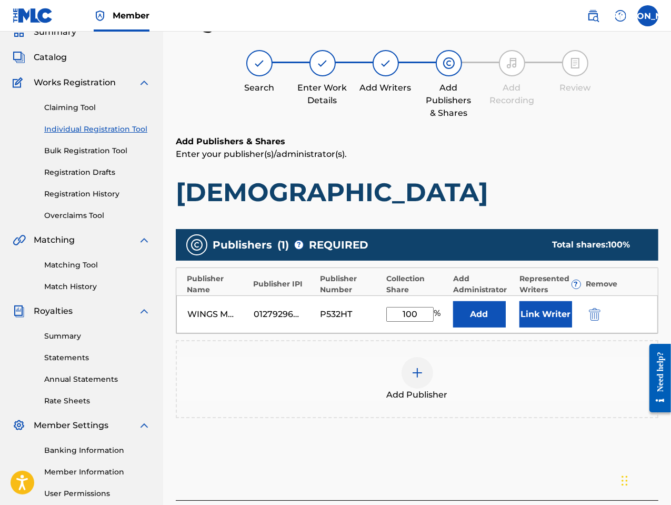
type input "100"
click at [547, 318] on button "Link Writer" at bounding box center [545, 314] width 53 height 26
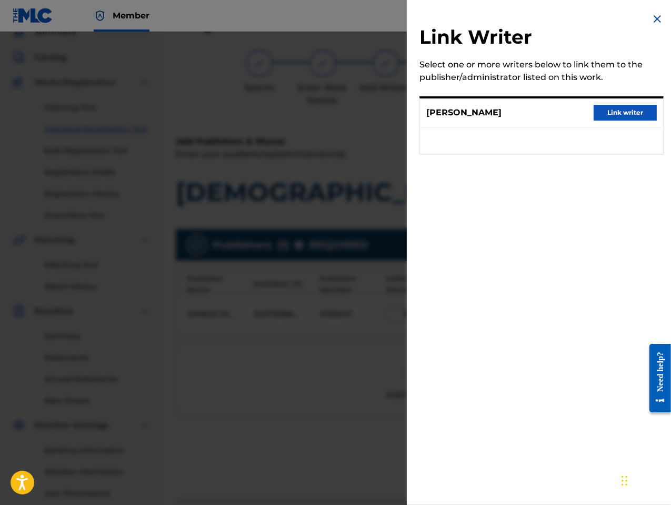
click at [625, 115] on button "Link writer" at bounding box center [625, 113] width 63 height 16
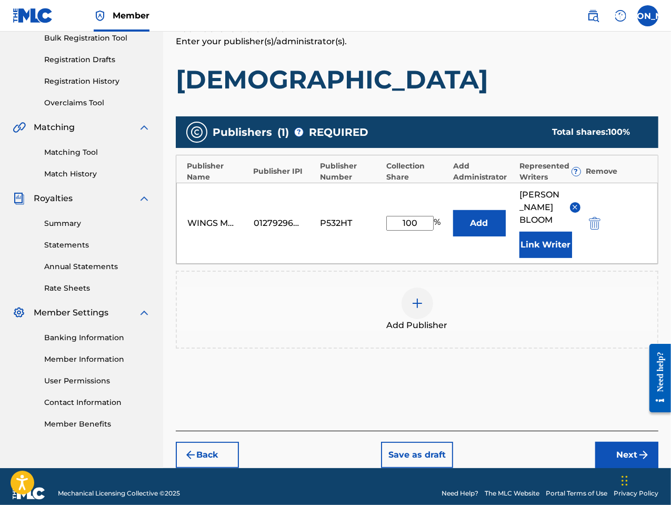
click at [622, 441] on button "Next" at bounding box center [626, 454] width 63 height 26
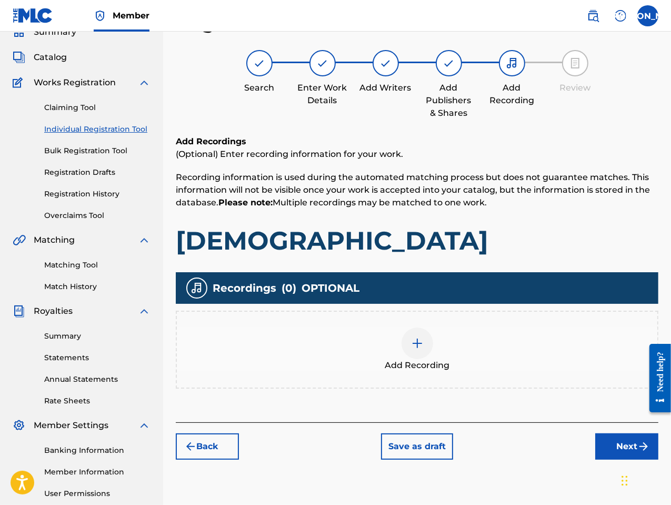
click at [417, 345] on img at bounding box center [417, 343] width 13 height 13
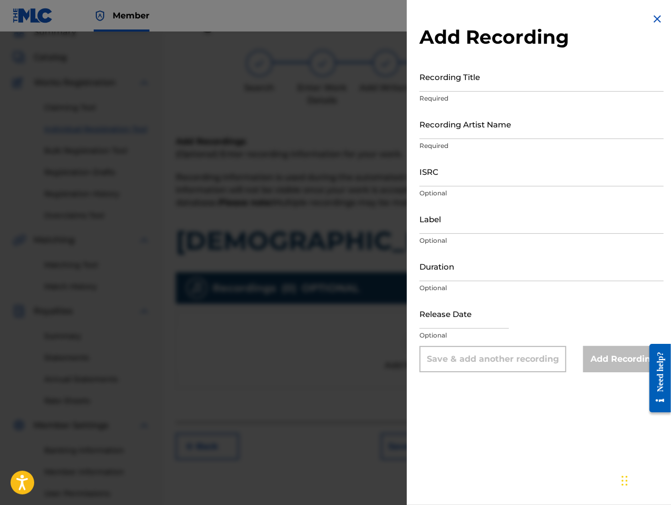
click at [464, 87] on input "Recording Title" at bounding box center [541, 77] width 244 height 30
type input "[DEMOGRAPHIC_DATA]"
click at [449, 137] on input "Recording Artist Name" at bounding box center [541, 124] width 244 height 30
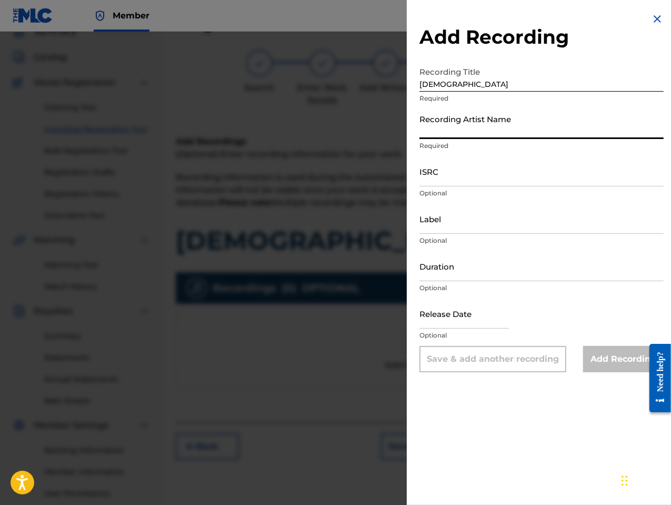
type input "[PERSON_NAME] the Messenger"
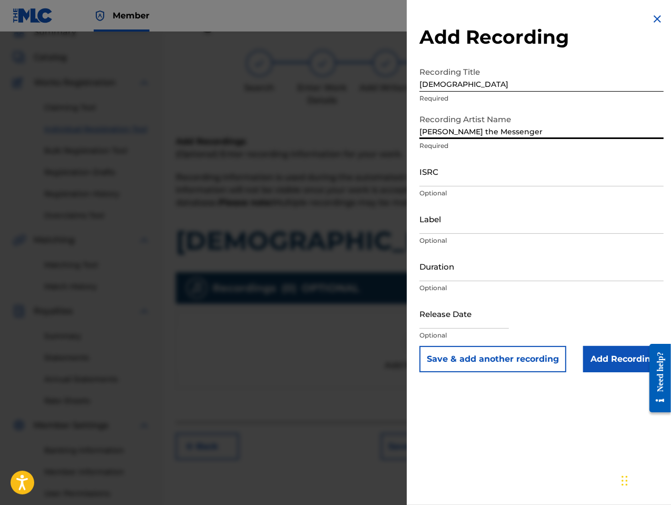
click at [433, 180] on input "ISRC" at bounding box center [541, 171] width 244 height 30
paste input "GBLFP1758587"
type input "GBLFP1758587"
click at [488, 272] on input "Duration" at bounding box center [541, 266] width 244 height 30
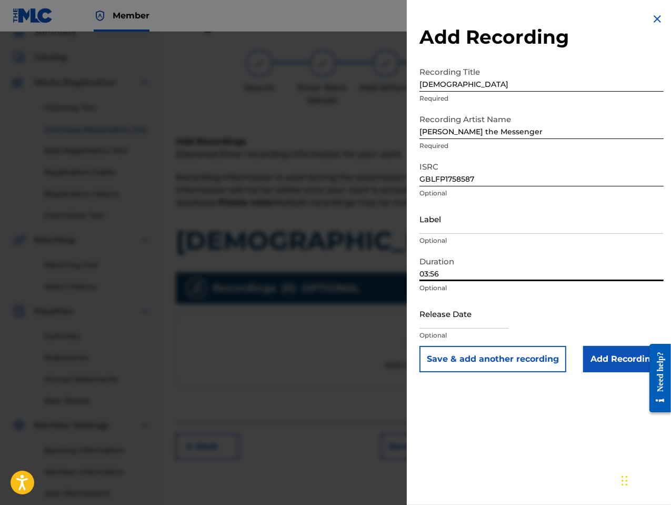
type input "03:56"
click at [488, 325] on input "text" at bounding box center [463, 313] width 89 height 30
select select "7"
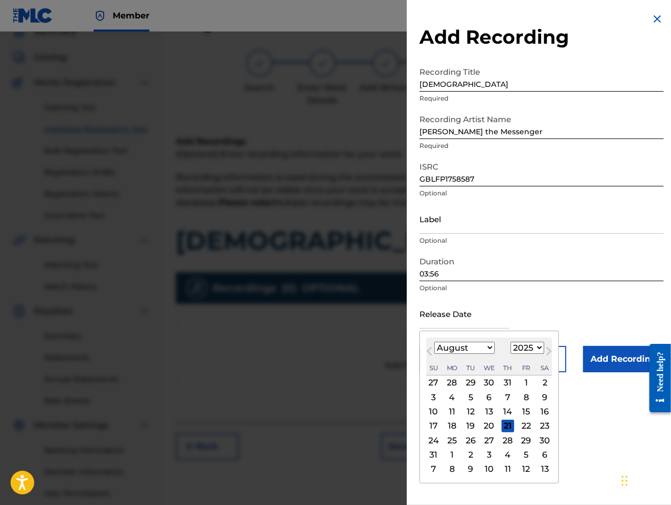
click at [440, 357] on div "August [DATE] February March April May June July August September October Novem…" at bounding box center [489, 356] width 126 height 38
click at [521, 348] on select "1900 1901 1902 1903 1904 1905 1906 1907 1908 1909 1910 1911 1912 1913 1914 1915…" at bounding box center [527, 348] width 34 height 12
select select "2017"
click at [510, 342] on select "1900 1901 1902 1903 1904 1905 1906 1907 1908 1909 1910 1911 1912 1913 1914 1915…" at bounding box center [527, 348] width 34 height 12
click at [526, 413] on div "18" at bounding box center [526, 411] width 13 height 13
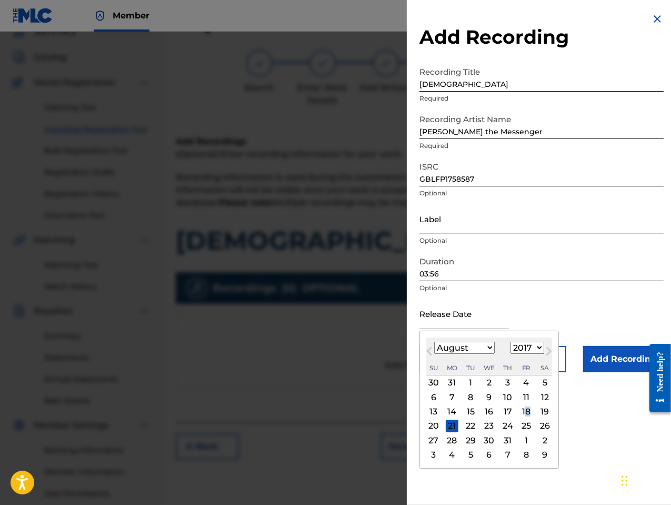
type input "[DATE]"
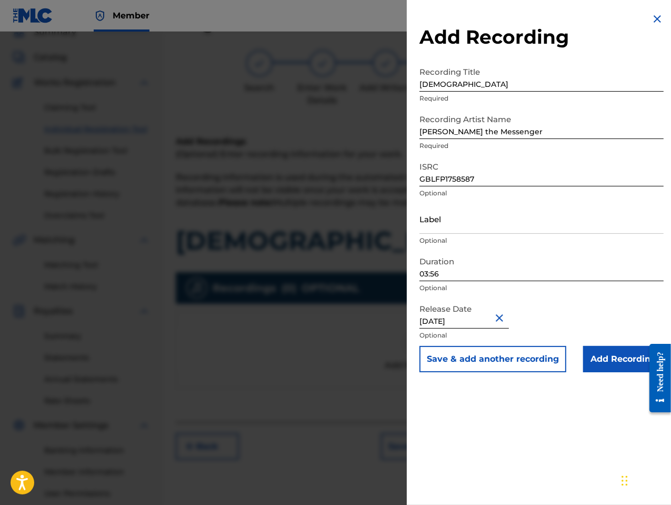
click at [608, 355] on input "Add Recording" at bounding box center [623, 359] width 81 height 26
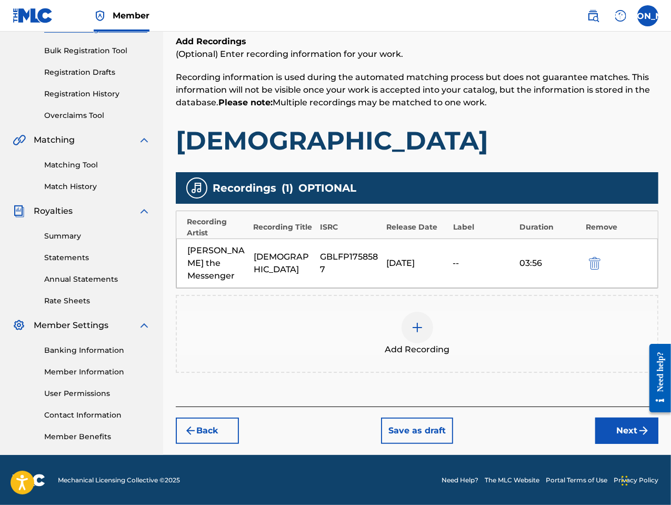
click at [625, 417] on button "Next" at bounding box center [626, 430] width 63 height 26
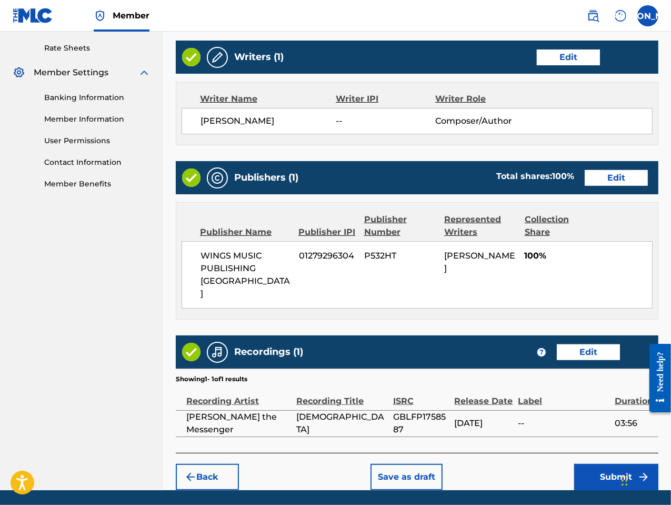
scroll to position [409, 0]
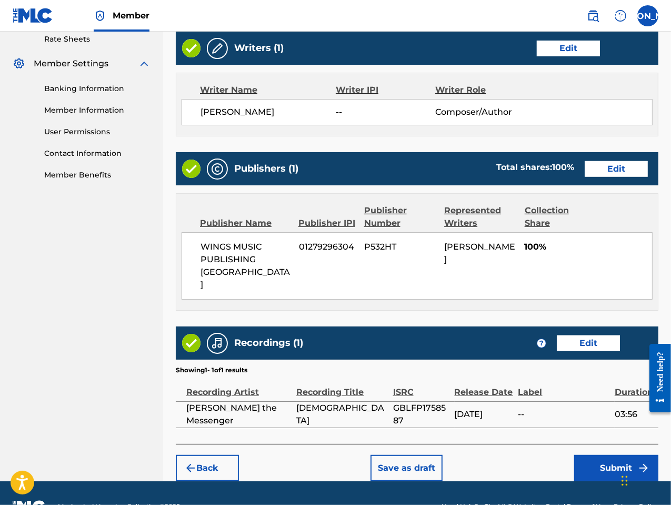
click at [630, 455] on button "Submit" at bounding box center [616, 468] width 84 height 26
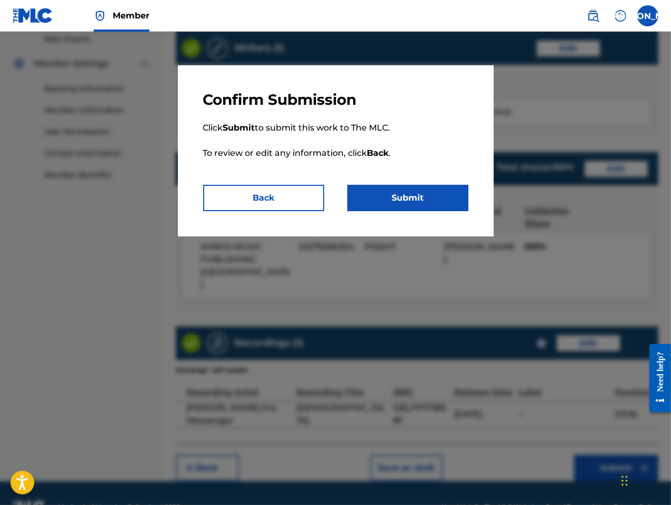
click at [419, 193] on button "Submit" at bounding box center [407, 198] width 121 height 26
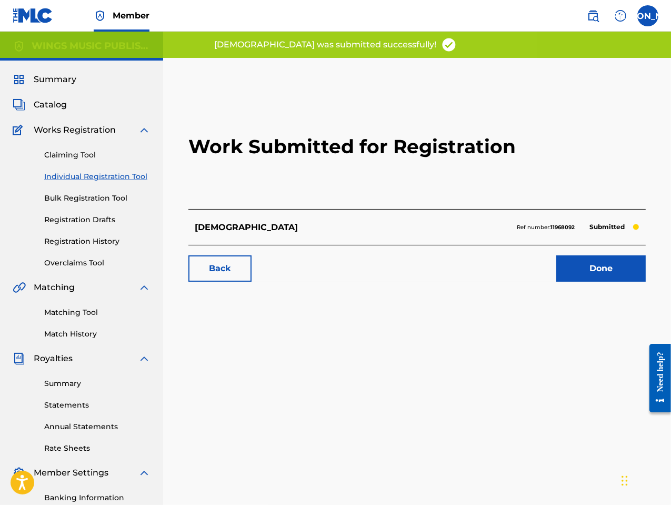
click at [571, 265] on link "Done" at bounding box center [600, 268] width 89 height 26
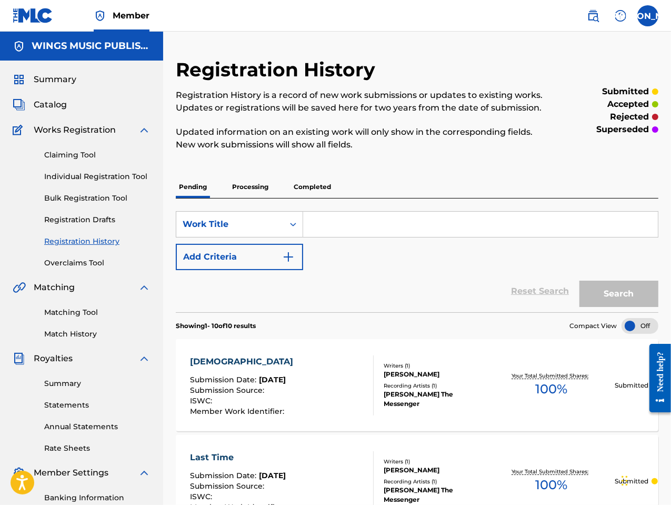
click at [78, 172] on link "Individual Registration Tool" at bounding box center [97, 176] width 106 height 11
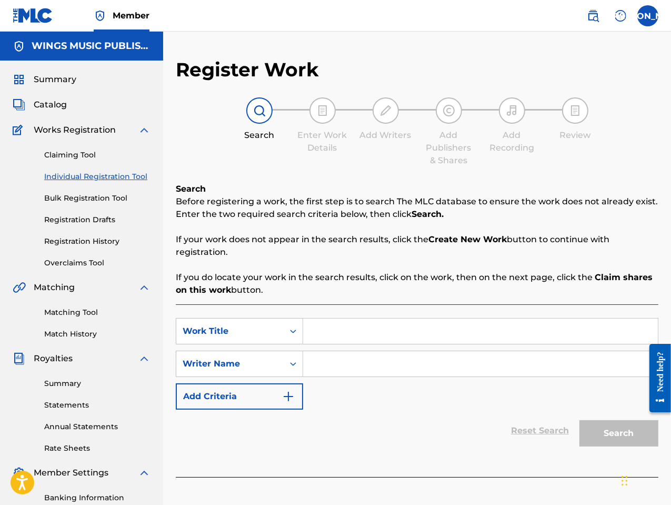
click at [337, 320] on input "Search Form" at bounding box center [480, 330] width 355 height 25
type input "Hold On"
click at [353, 385] on div "SearchWithCriteria44387d48-76d1-48a3-8443-022f1d68e5ff Work Title Hold On hold …" at bounding box center [417, 364] width 483 height 92
click at [344, 371] on input "Search Form" at bounding box center [480, 363] width 355 height 25
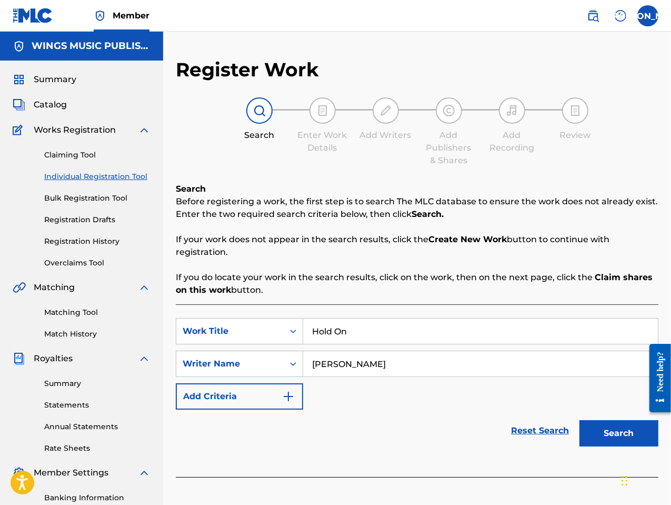
type input "[PERSON_NAME]"
click at [600, 435] on button "Search" at bounding box center [618, 433] width 79 height 26
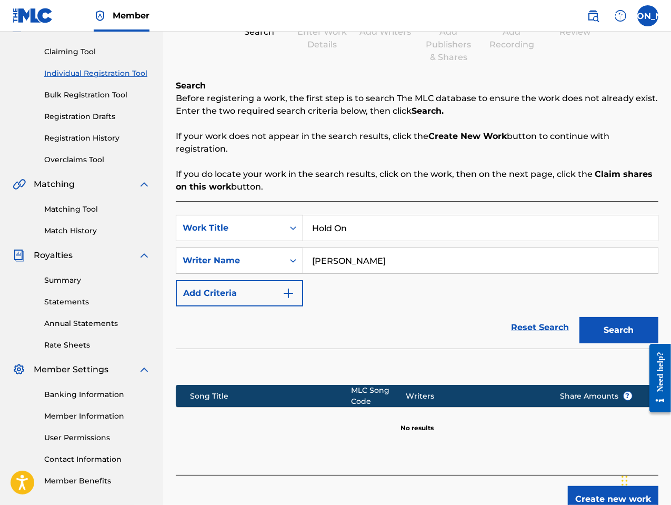
scroll to position [160, 0]
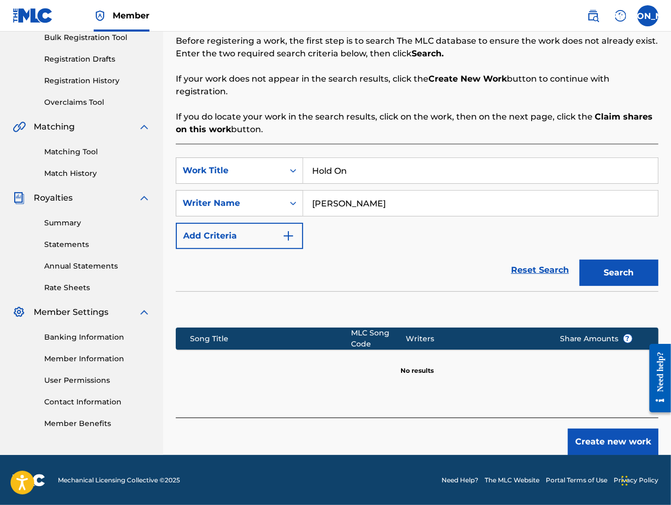
click at [608, 441] on button "Create new work" at bounding box center [613, 441] width 91 height 26
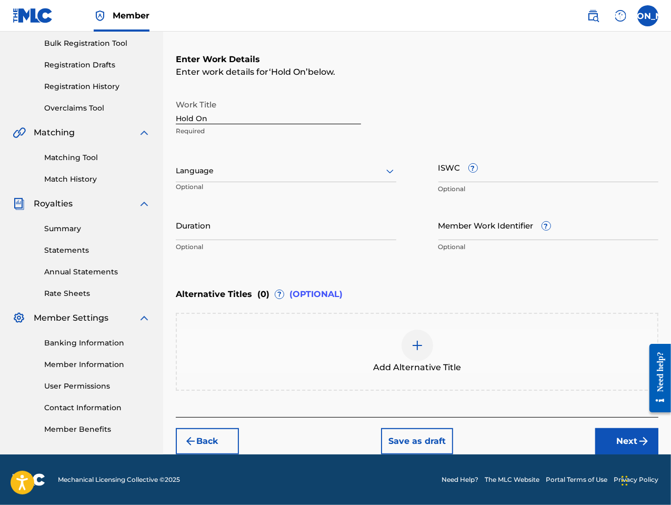
scroll to position [154, 0]
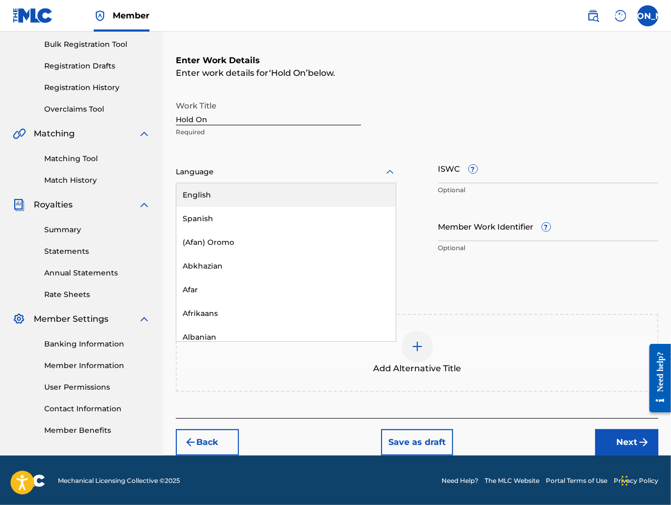
click at [239, 166] on div at bounding box center [286, 171] width 220 height 13
click at [232, 189] on div "English" at bounding box center [285, 195] width 219 height 24
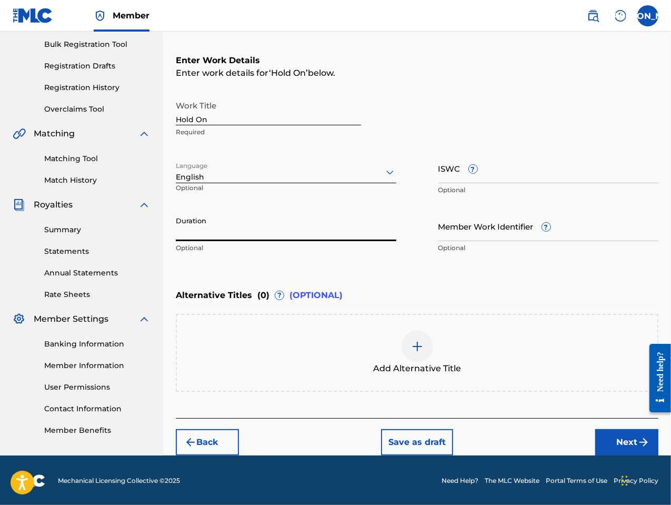
click at [234, 230] on input "Duration" at bounding box center [286, 226] width 220 height 30
type input "04:35"
click at [629, 437] on button "Next" at bounding box center [626, 442] width 63 height 26
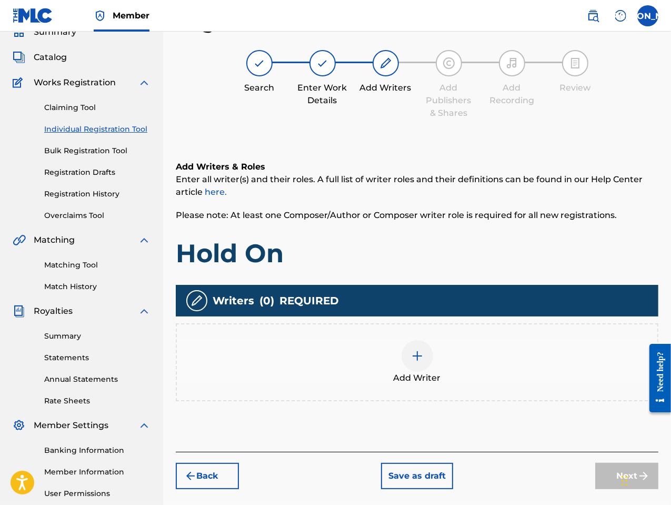
scroll to position [147, 0]
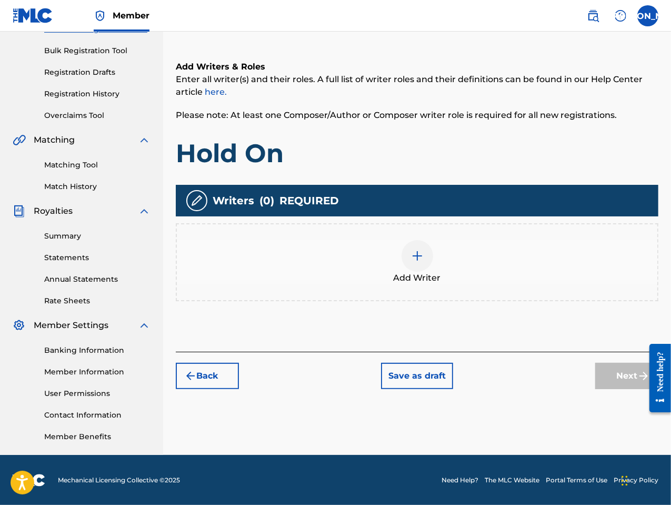
click at [422, 262] on div at bounding box center [417, 256] width 32 height 32
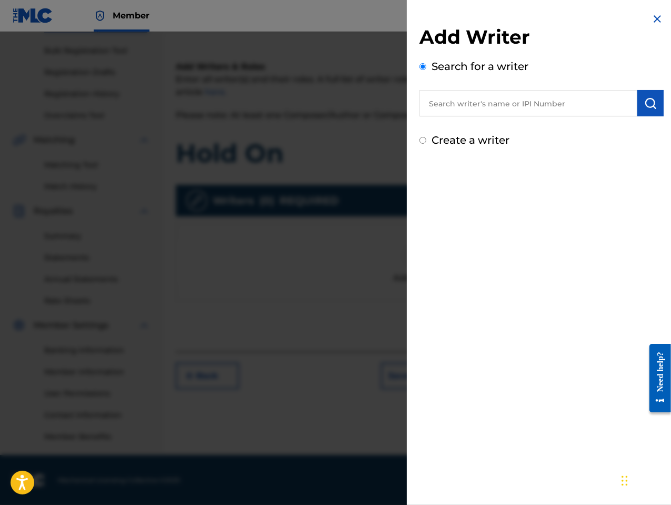
click at [480, 109] on input "text" at bounding box center [528, 103] width 218 height 26
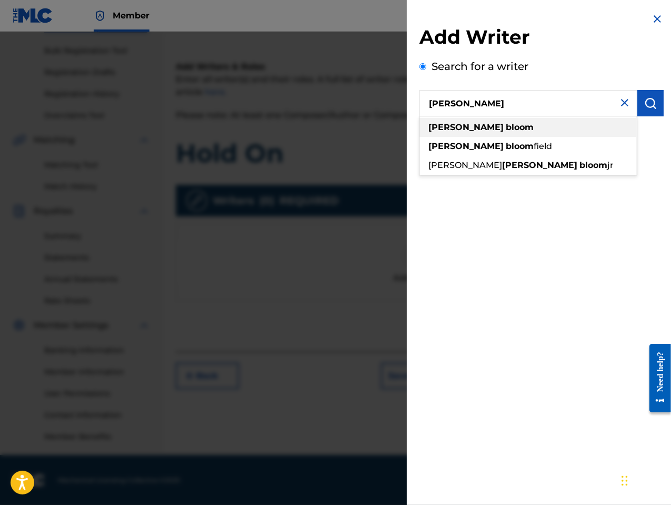
click at [506, 124] on strong "bloom" at bounding box center [520, 127] width 28 height 10
type input "[PERSON_NAME]"
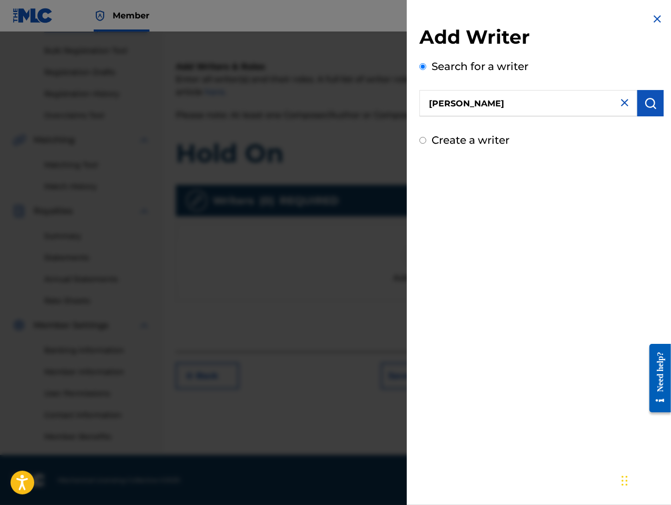
click at [647, 111] on button "submit" at bounding box center [650, 103] width 26 height 26
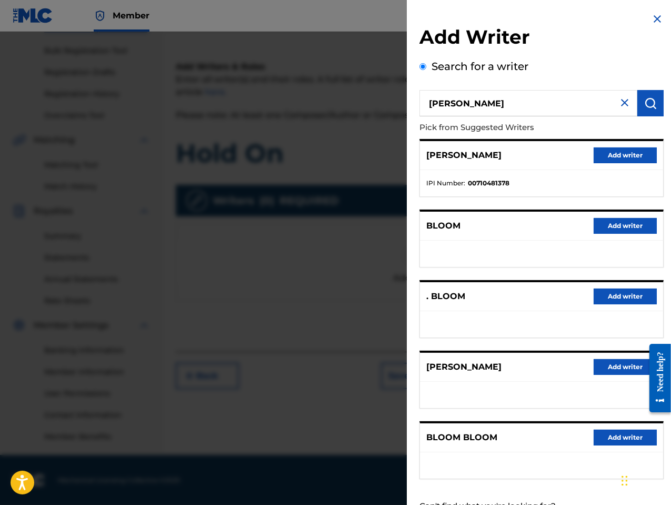
click at [618, 367] on button "Add writer" at bounding box center [625, 367] width 63 height 16
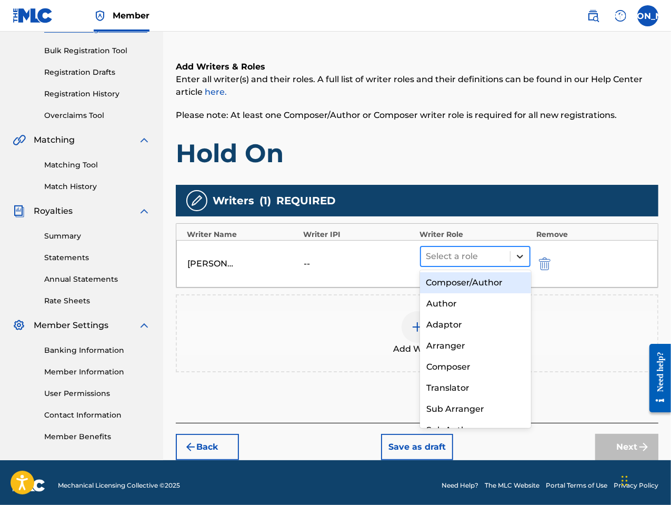
click at [518, 251] on icon at bounding box center [520, 256] width 11 height 11
click at [501, 281] on div "Composer/Author" at bounding box center [475, 282] width 111 height 21
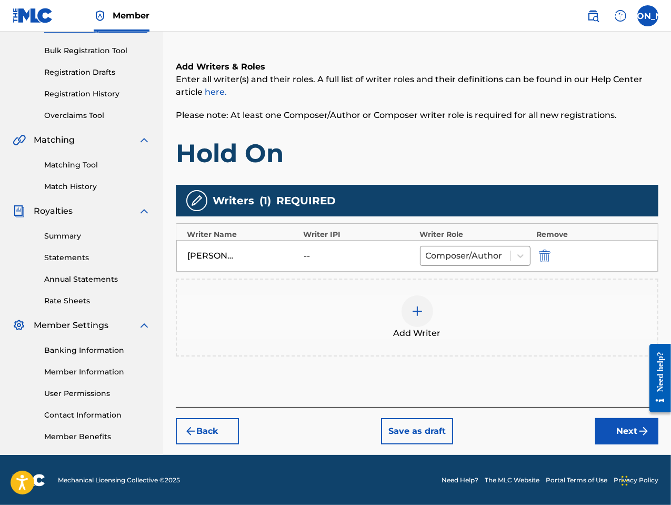
click at [617, 427] on button "Next" at bounding box center [626, 431] width 63 height 26
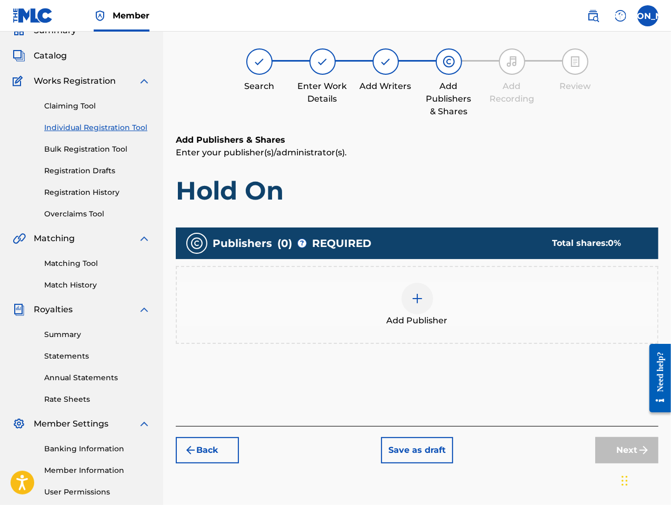
scroll to position [47, 0]
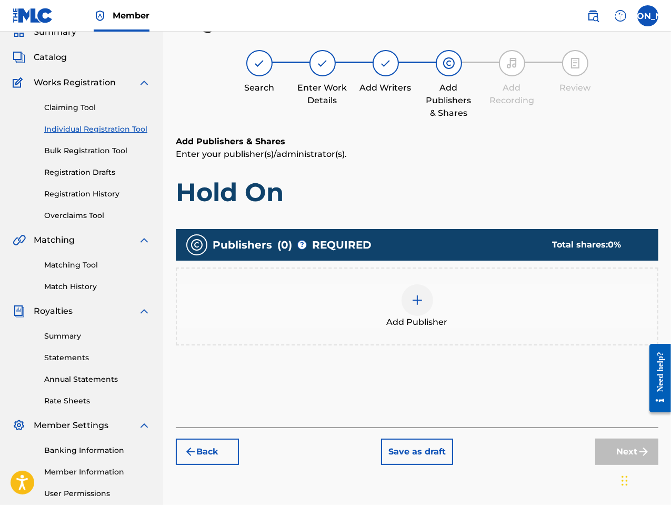
click at [420, 312] on div at bounding box center [417, 300] width 32 height 32
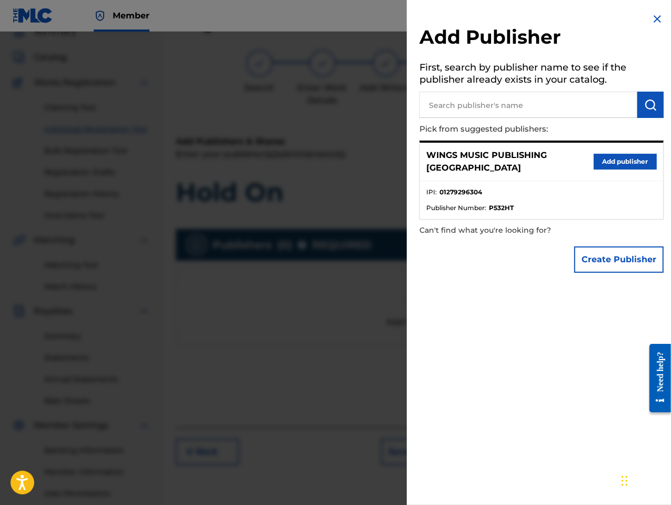
click at [627, 154] on button "Add publisher" at bounding box center [625, 162] width 63 height 16
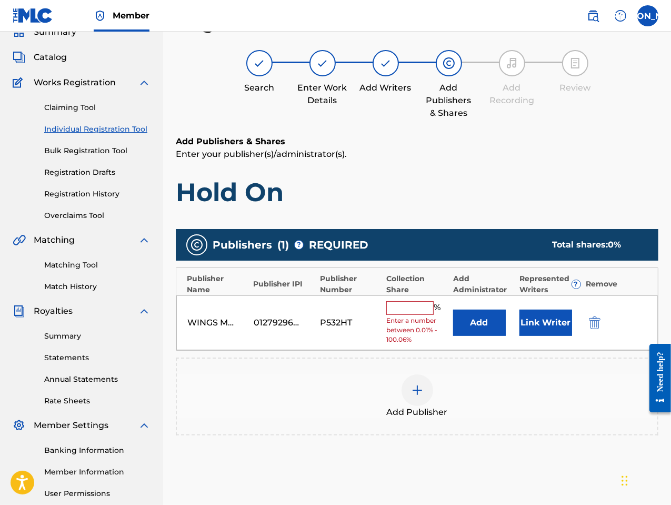
click at [412, 313] on input "text" at bounding box center [409, 308] width 47 height 14
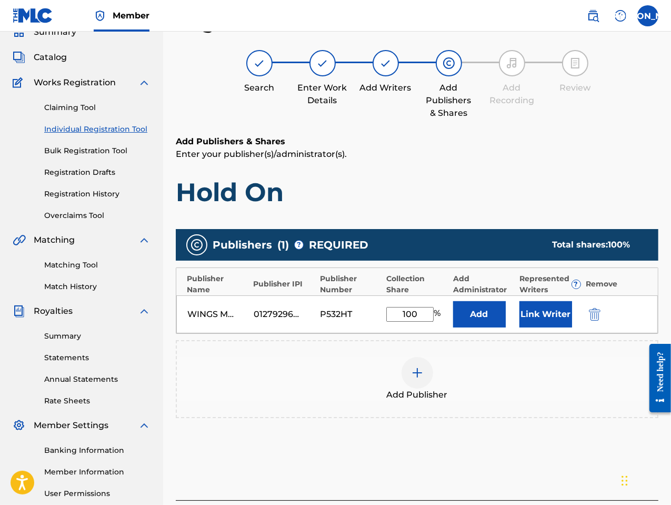
type input "100"
click at [549, 318] on button "Link Writer" at bounding box center [545, 314] width 53 height 26
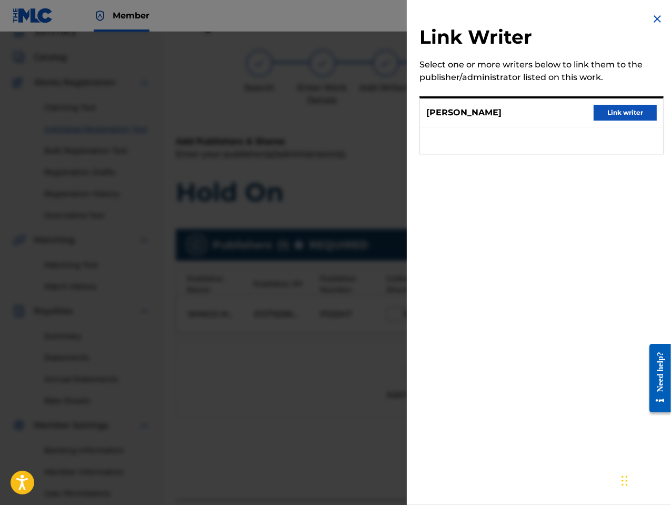
click at [623, 113] on button "Link writer" at bounding box center [625, 113] width 63 height 16
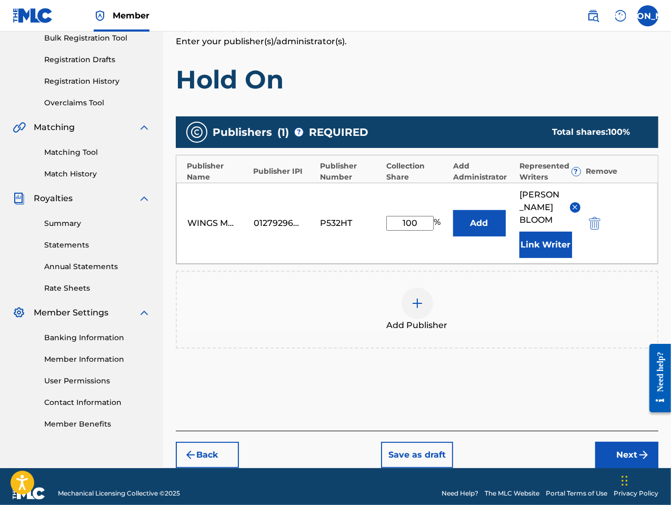
click at [637, 443] on button "Next" at bounding box center [626, 454] width 63 height 26
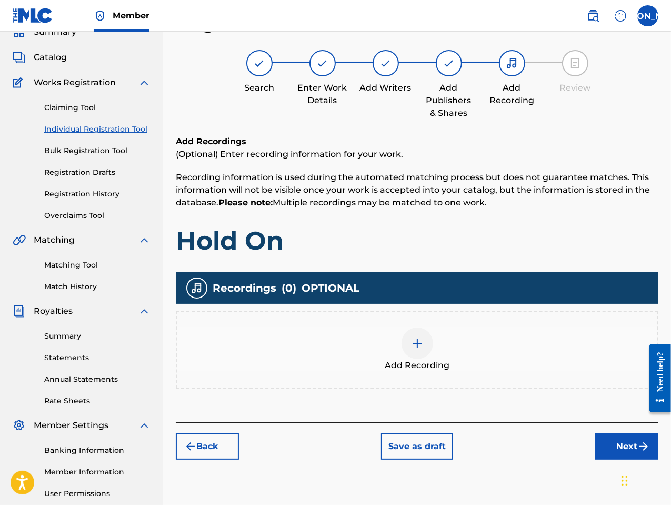
click at [423, 347] on img at bounding box center [417, 343] width 13 height 13
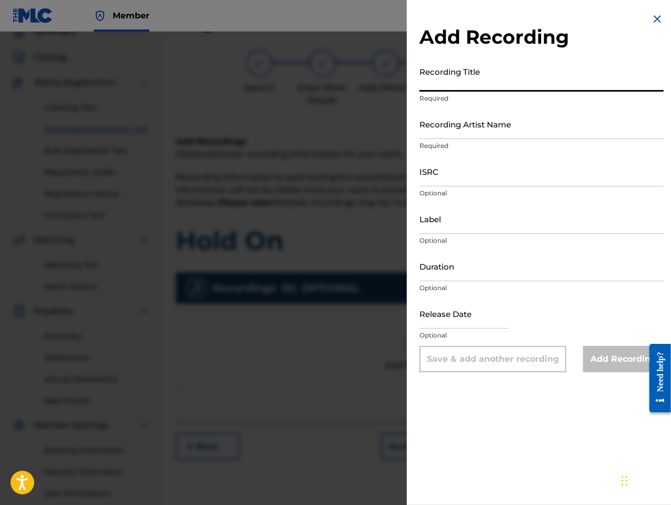
click at [470, 84] on input "Recording Title" at bounding box center [541, 77] width 244 height 30
type input "Hold On"
click at [458, 134] on input "Recording Artist Name" at bounding box center [541, 124] width 244 height 30
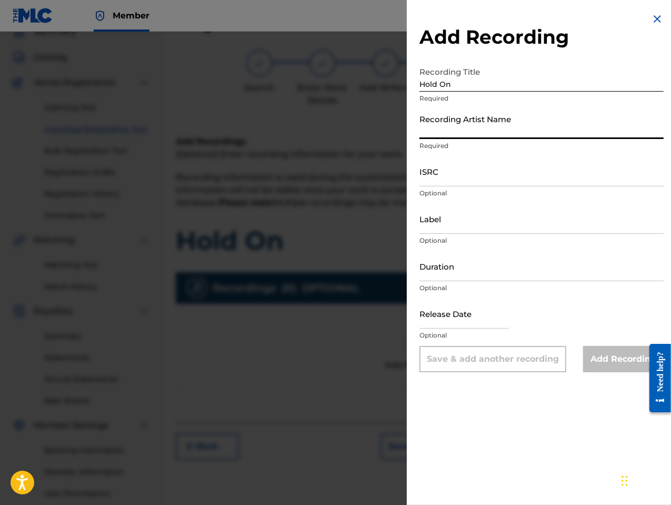
type input "[PERSON_NAME] the Messenger"
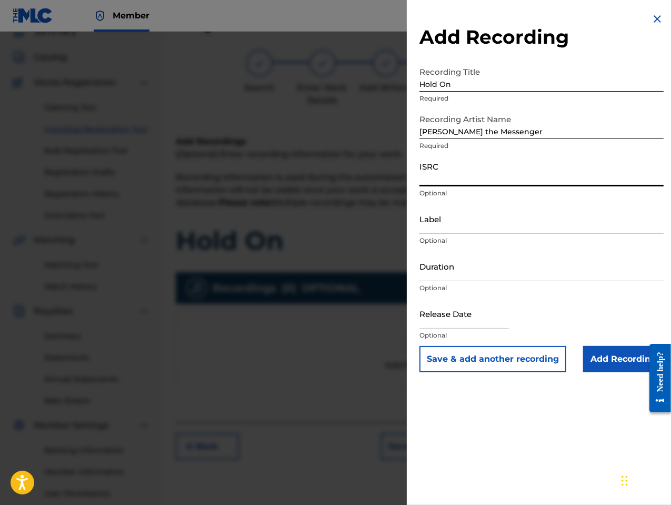
click at [433, 180] on input "ISRC" at bounding box center [541, 171] width 244 height 30
paste input "GBLFP1740832"
type input "GBLFP1740832"
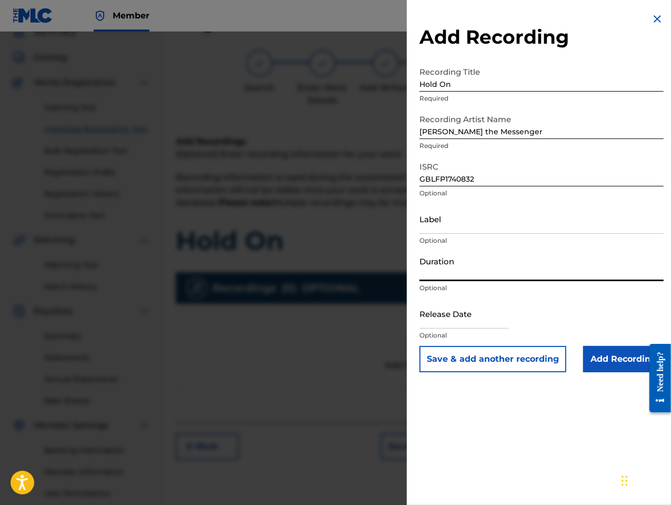
click at [464, 273] on input "Duration" at bounding box center [541, 266] width 244 height 30
type input "04:35"
click at [488, 319] on input "text" at bounding box center [463, 313] width 89 height 30
select select "7"
select select "2025"
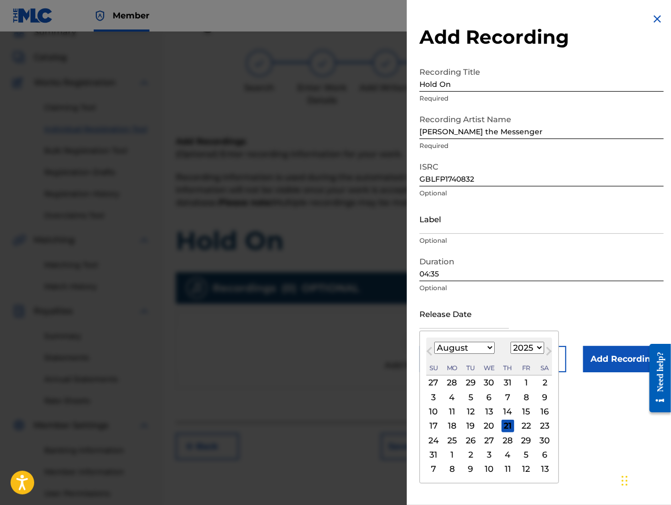
click at [431, 355] on button "Previous Month" at bounding box center [429, 353] width 17 height 17
select select "6"
click at [523, 346] on select "1900 1901 1902 1903 1904 1905 1906 1907 1908 1909 1910 1911 1912 1913 1914 1915…" at bounding box center [527, 348] width 34 height 12
select select "2017"
click at [510, 342] on select "1900 1901 1902 1903 1904 1905 1906 1907 1908 1909 1910 1911 1912 1913 1914 1915…" at bounding box center [527, 348] width 34 height 12
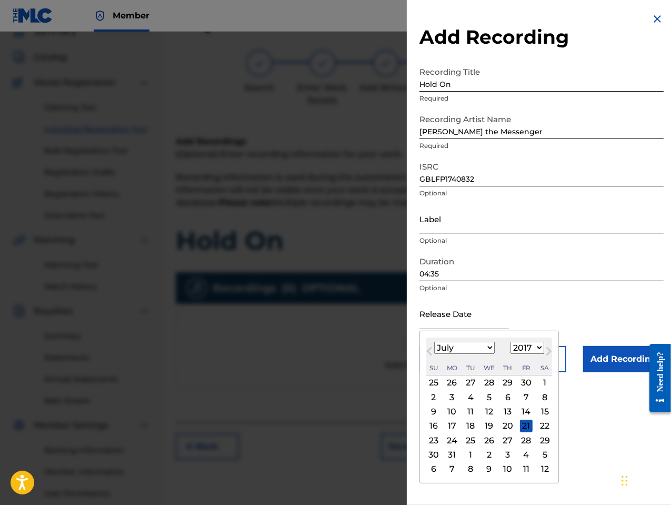
click at [484, 347] on select "January February March April May June July August September October November De…" at bounding box center [464, 348] width 61 height 12
select select "5"
click at [434, 342] on select "January February March April May June July August September October November De…" at bounding box center [464, 348] width 61 height 12
click at [524, 437] on div "30" at bounding box center [526, 440] width 13 height 13
type input "[DATE]"
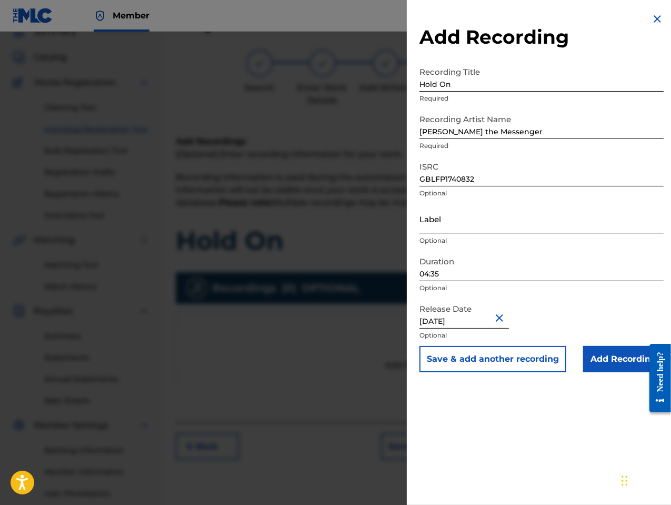
click at [608, 350] on input "Add Recording" at bounding box center [623, 359] width 81 height 26
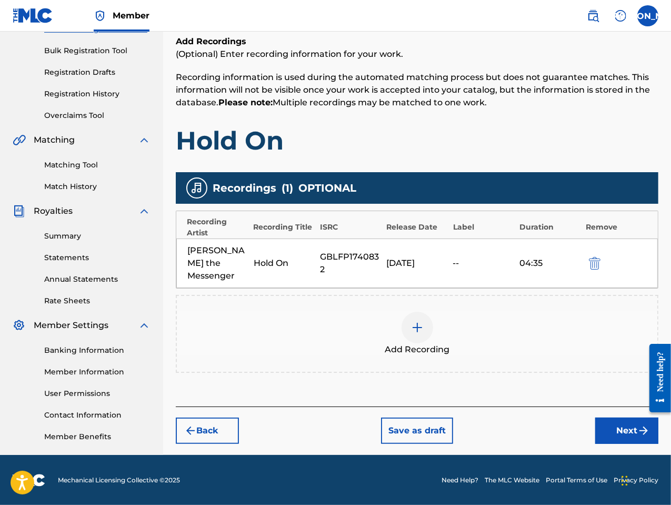
click at [621, 417] on button "Next" at bounding box center [626, 430] width 63 height 26
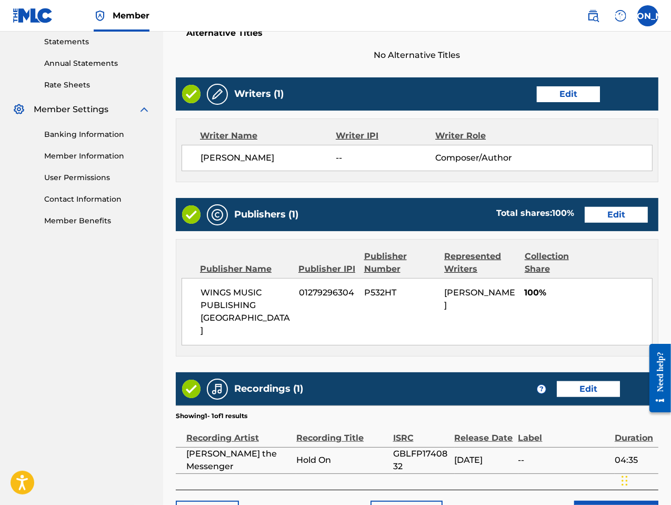
scroll to position [409, 0]
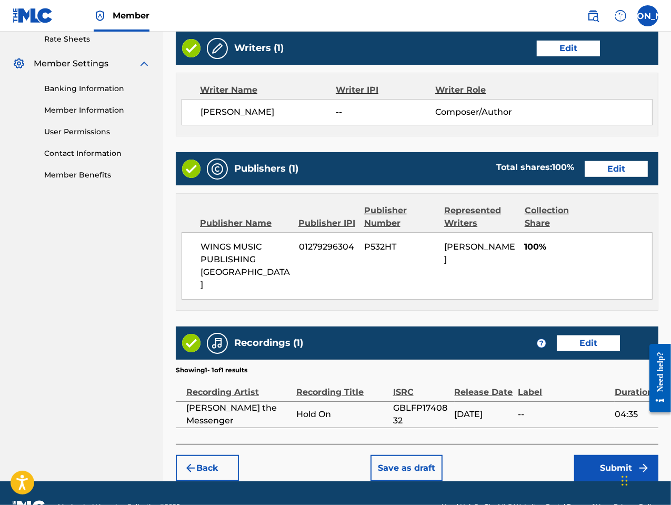
click at [621, 455] on button "Submit" at bounding box center [616, 468] width 84 height 26
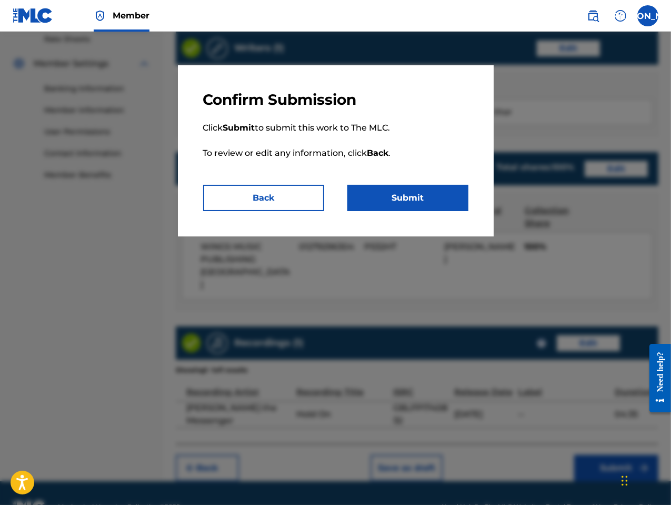
click at [425, 204] on button "Submit" at bounding box center [407, 198] width 121 height 26
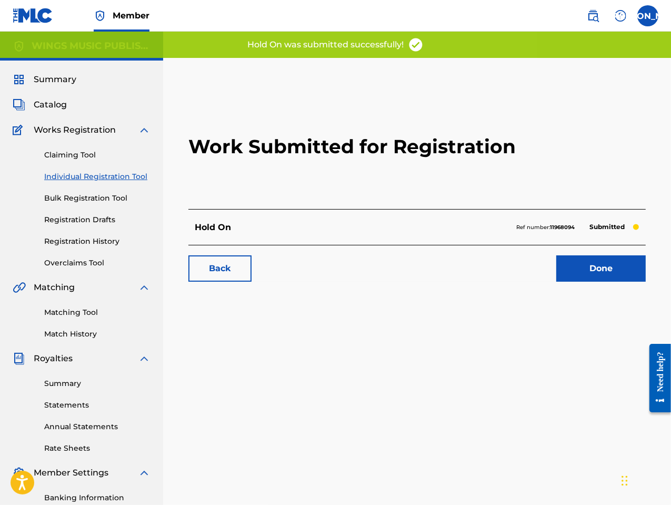
click at [611, 269] on link "Done" at bounding box center [600, 268] width 89 height 26
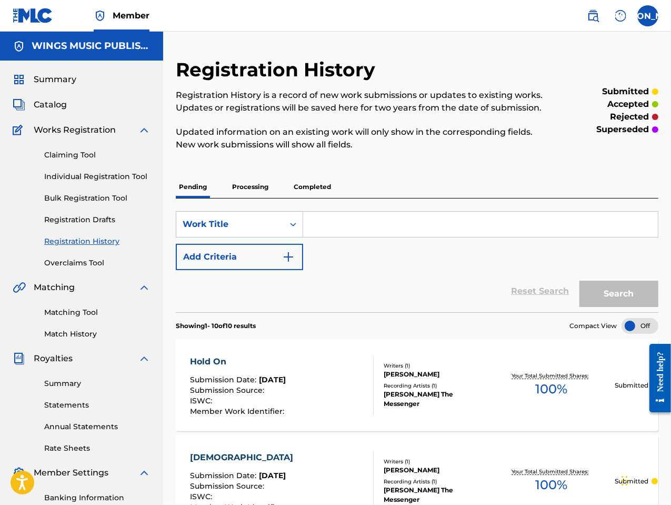
click at [57, 177] on link "Individual Registration Tool" at bounding box center [97, 176] width 106 height 11
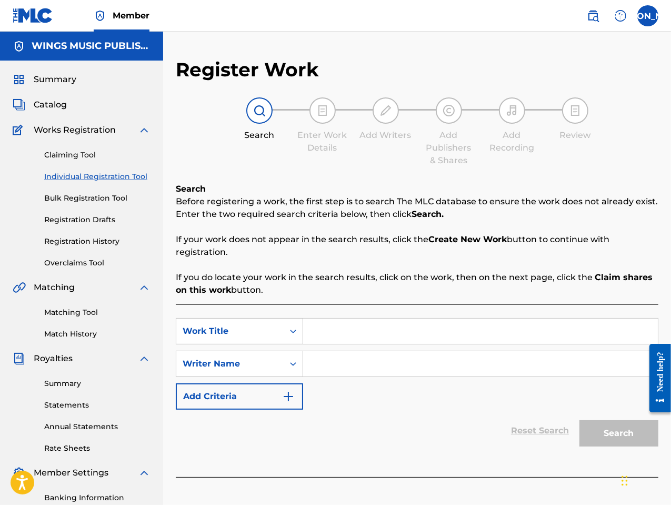
click at [334, 327] on input "Search Form" at bounding box center [480, 330] width 355 height 25
type input "Trust issues"
click at [342, 368] on input "Search Form" at bounding box center [480, 363] width 355 height 25
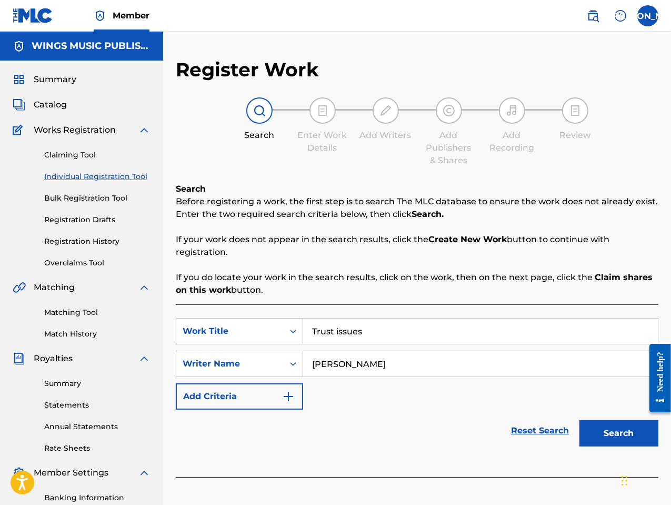
type input "[PERSON_NAME]"
click at [579, 420] on button "Search" at bounding box center [618, 433] width 79 height 26
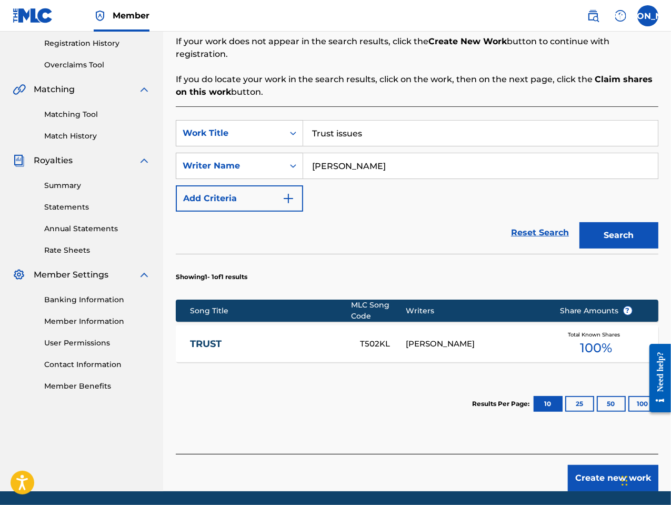
scroll to position [234, 0]
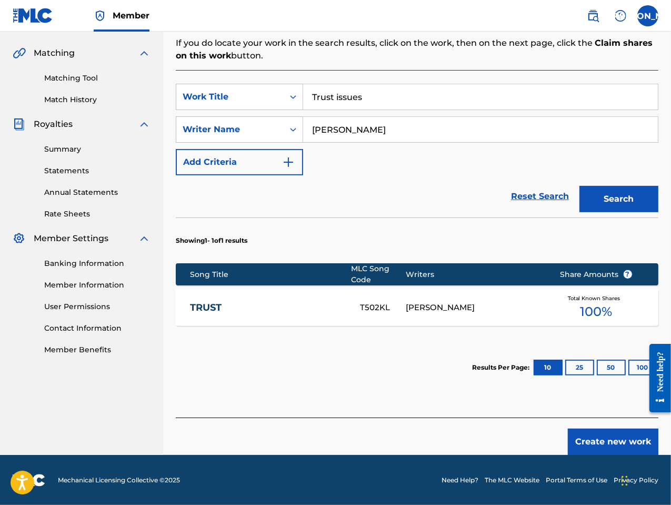
click at [610, 439] on button "Create new work" at bounding box center [613, 441] width 91 height 26
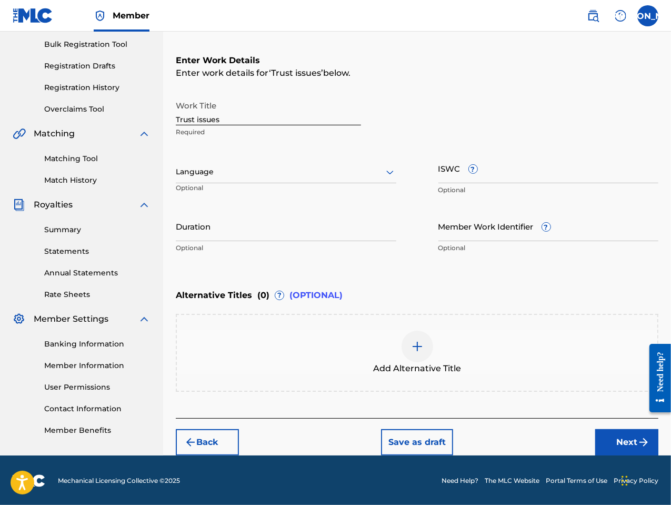
click at [223, 180] on div "Language" at bounding box center [286, 172] width 220 height 22
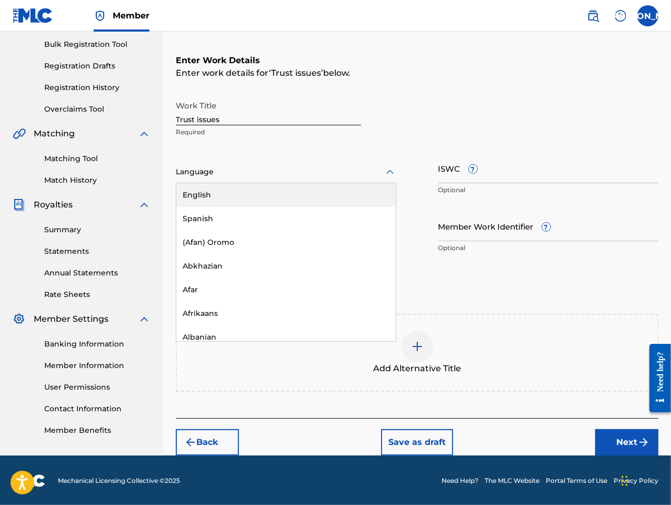
click at [222, 193] on div "English" at bounding box center [285, 195] width 219 height 24
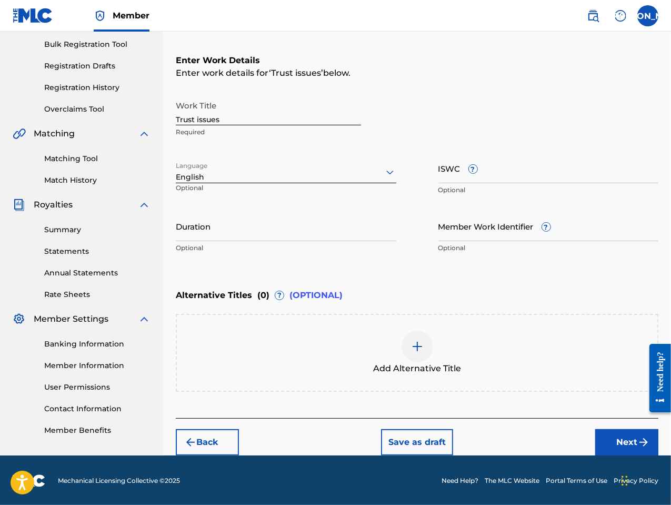
click at [232, 235] on input "Duration" at bounding box center [286, 226] width 220 height 30
type input "03:41"
click at [624, 443] on button "Next" at bounding box center [626, 442] width 63 height 26
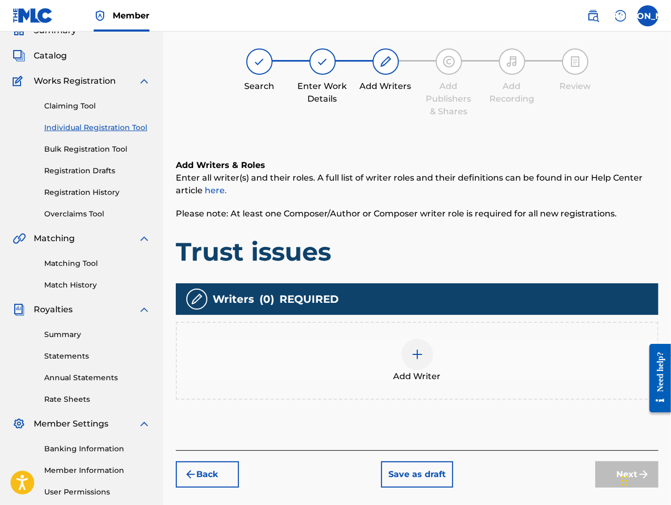
scroll to position [47, 0]
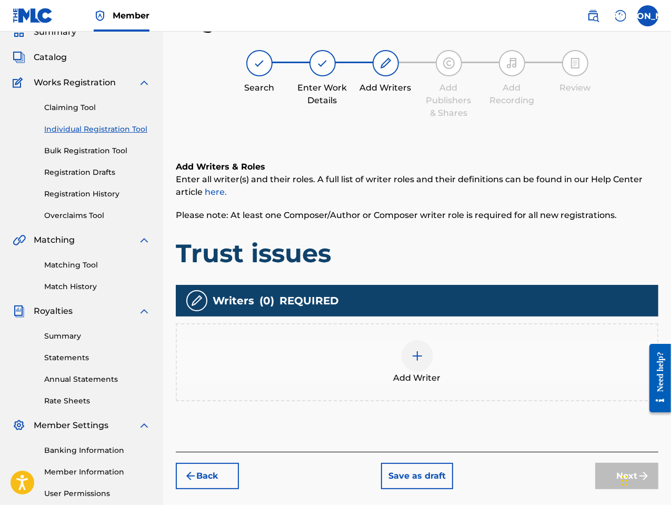
click at [418, 361] on img at bounding box center [417, 355] width 13 height 13
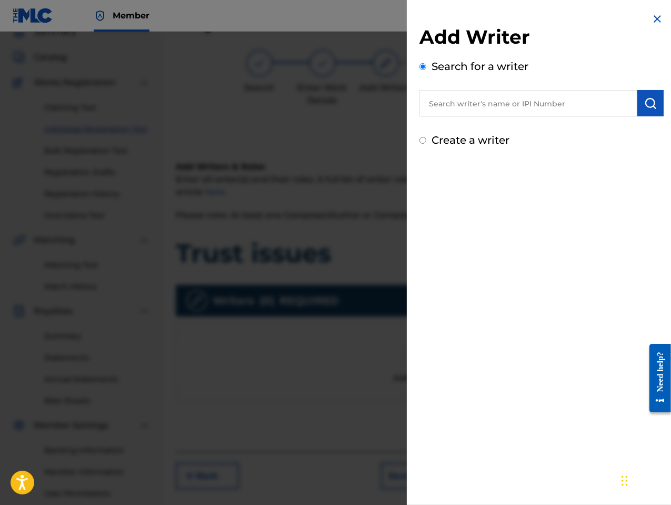
click at [461, 102] on input "text" at bounding box center [528, 103] width 218 height 26
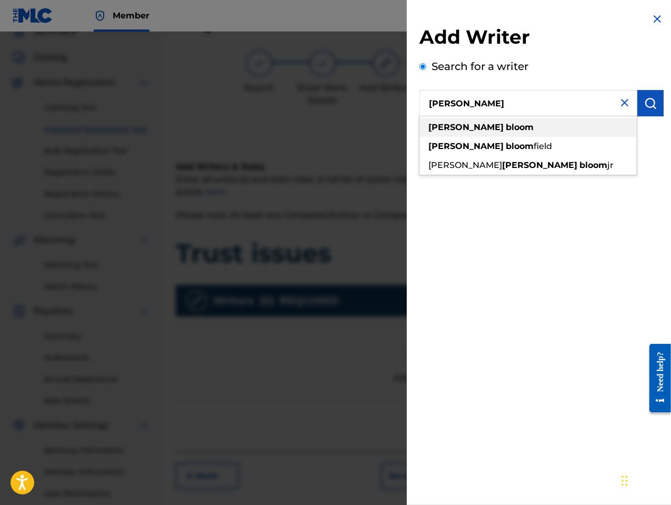
click at [506, 130] on strong "bloom" at bounding box center [520, 127] width 28 height 10
type input "[PERSON_NAME]"
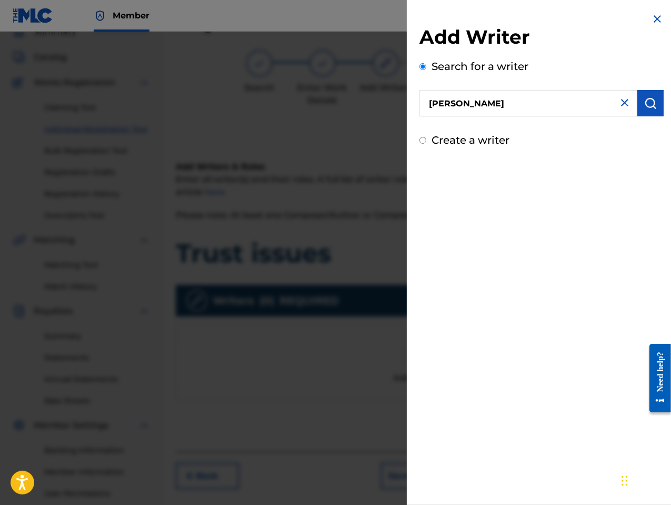
click at [640, 106] on button "submit" at bounding box center [650, 103] width 26 height 26
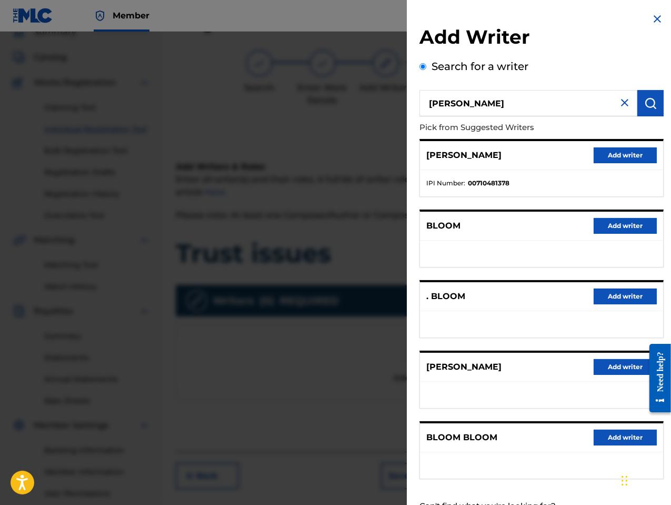
click at [619, 362] on button "Add writer" at bounding box center [625, 367] width 63 height 16
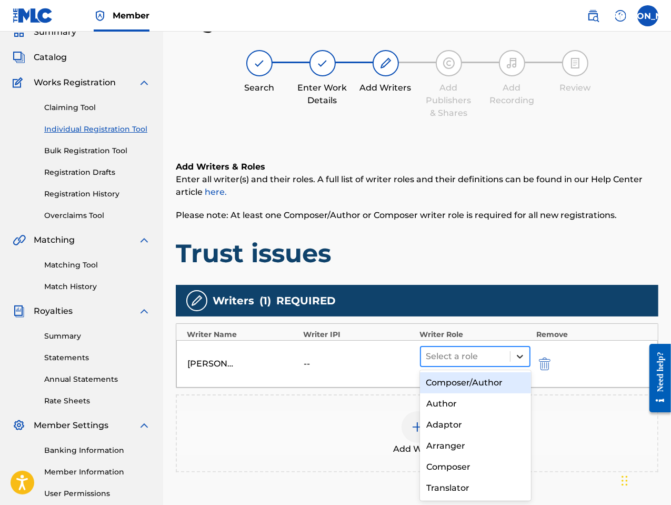
click at [516, 355] on icon at bounding box center [520, 356] width 11 height 11
click at [495, 387] on div "Composer/Author" at bounding box center [475, 382] width 111 height 21
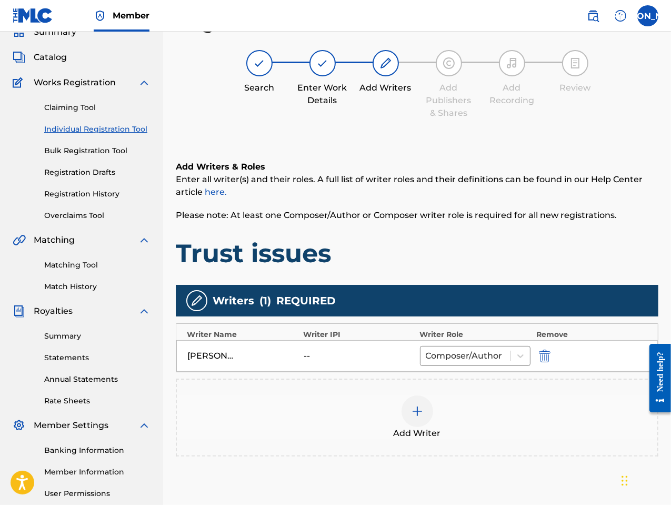
scroll to position [147, 0]
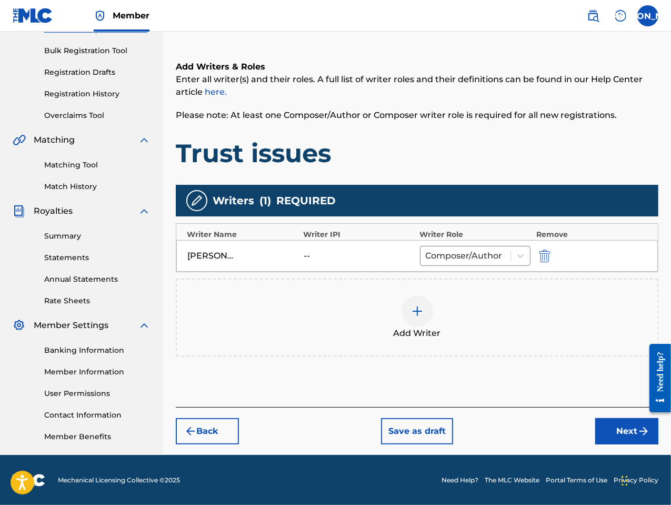
click at [612, 435] on button "Next" at bounding box center [626, 431] width 63 height 26
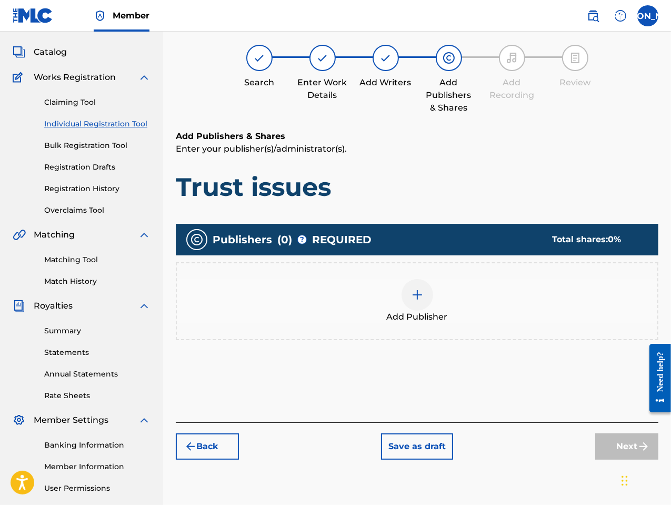
scroll to position [47, 0]
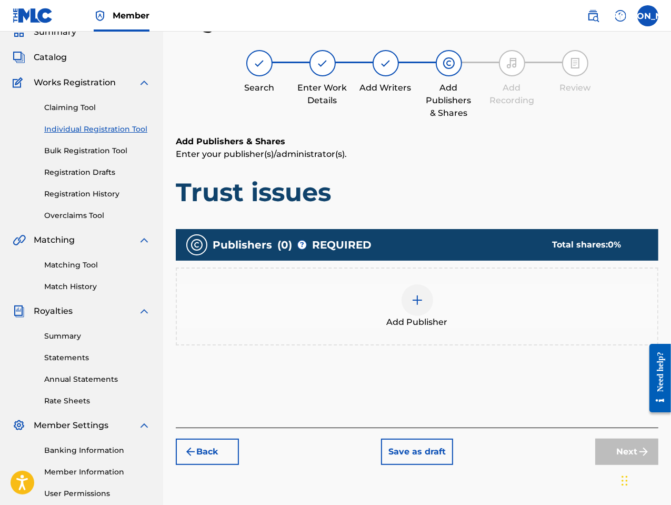
click at [417, 310] on div at bounding box center [417, 300] width 32 height 32
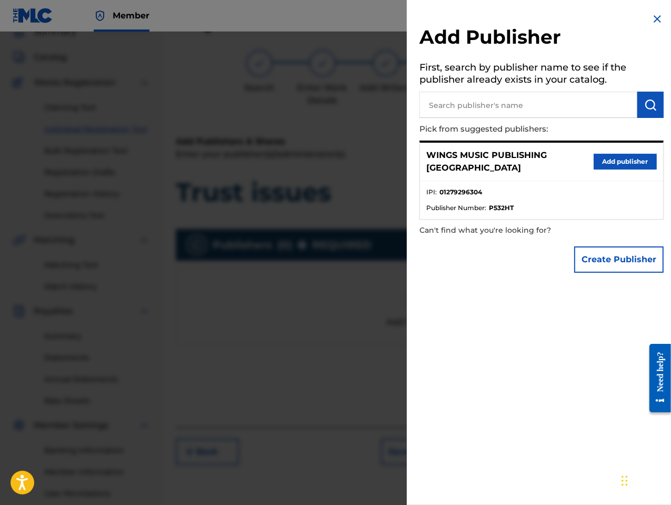
click at [615, 154] on button "Add publisher" at bounding box center [625, 162] width 63 height 16
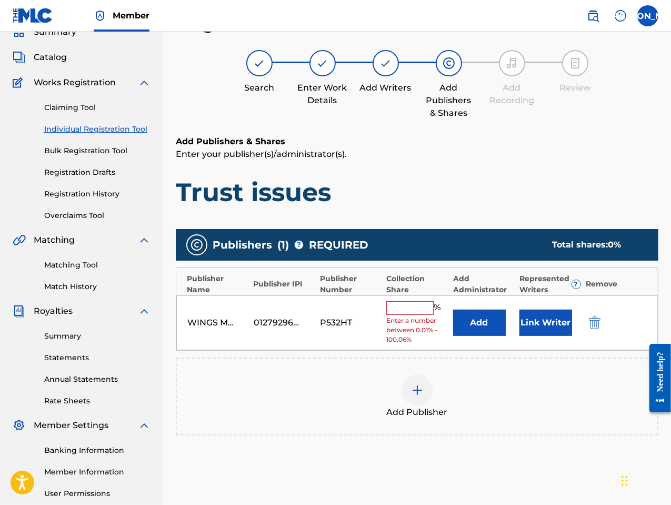
click at [419, 309] on input "text" at bounding box center [409, 308] width 47 height 14
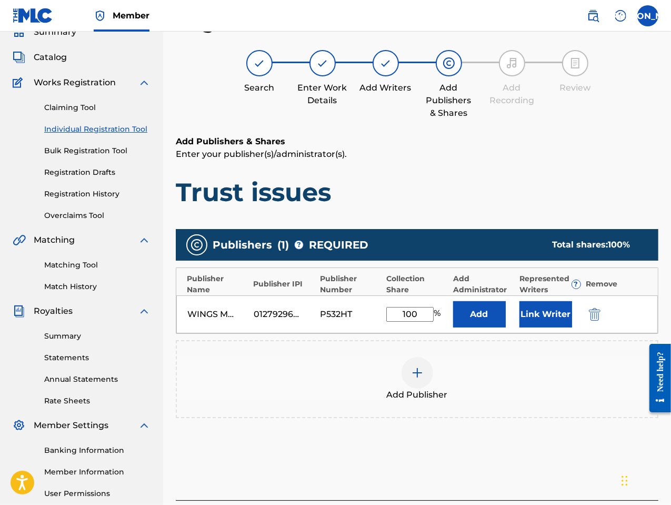
type input "100"
click at [546, 315] on button "Link Writer" at bounding box center [545, 314] width 53 height 26
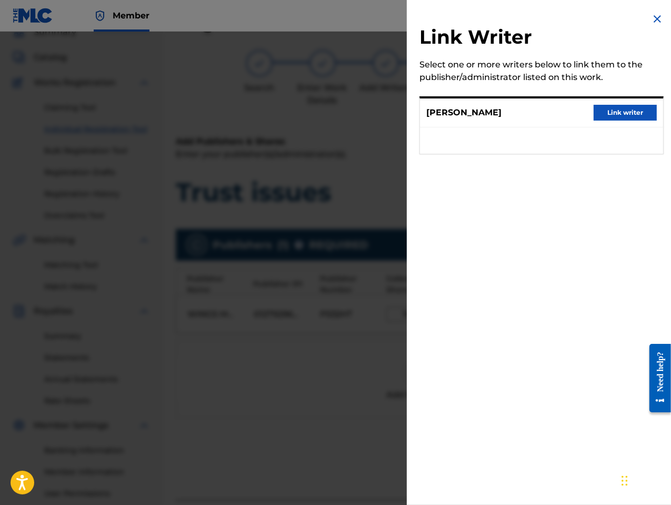
click at [616, 105] on button "Link writer" at bounding box center [625, 113] width 63 height 16
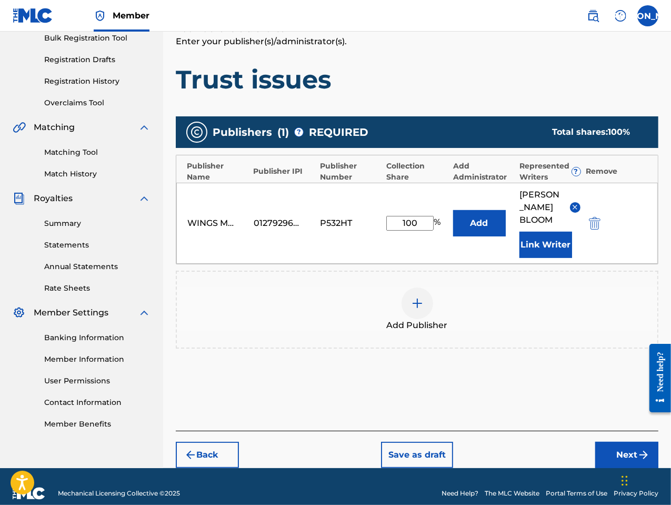
click at [627, 441] on button "Next" at bounding box center [626, 454] width 63 height 26
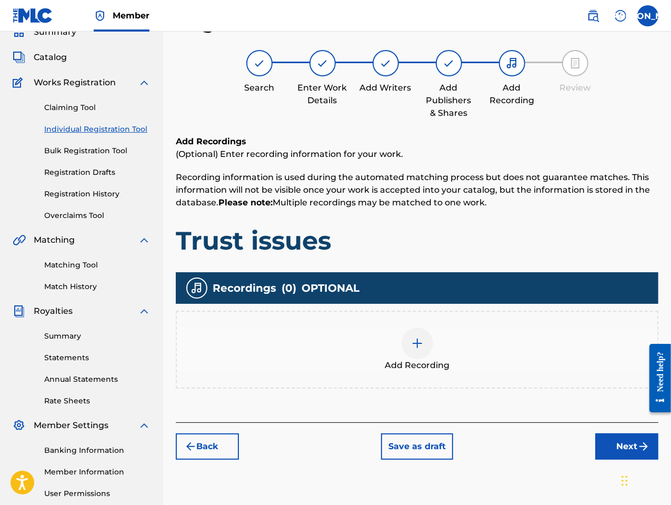
click at [429, 357] on div "Add Recording" at bounding box center [417, 349] width 480 height 44
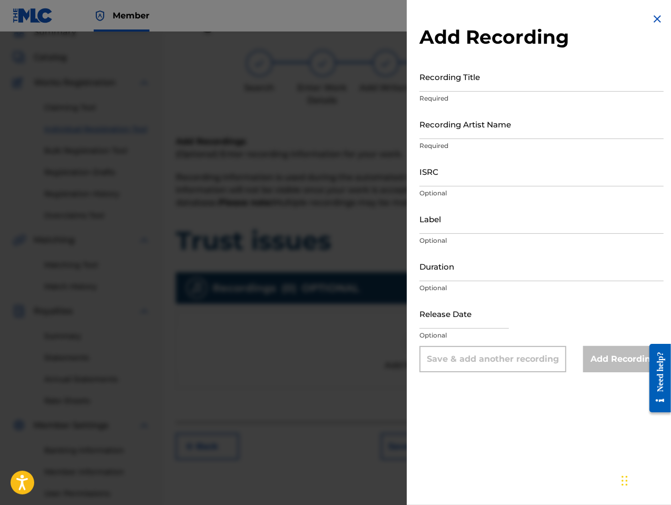
click at [472, 88] on input "Recording Title" at bounding box center [541, 77] width 244 height 30
type input "Trust Issues"
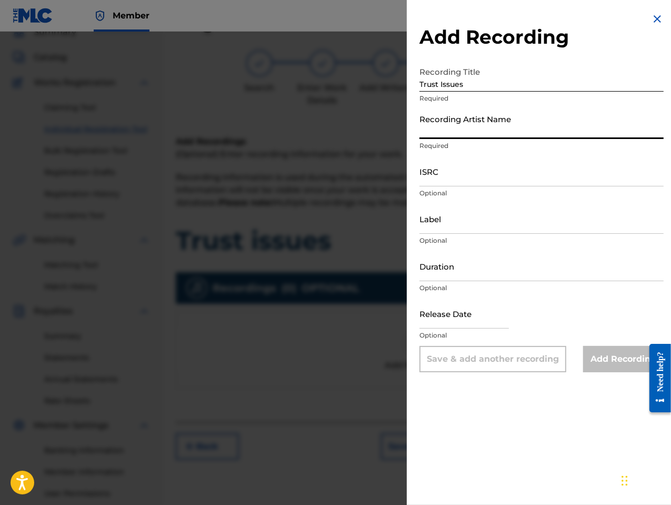
click at [465, 130] on input "Recording Artist Name" at bounding box center [541, 124] width 244 height 30
type input "[PERSON_NAME] the Messenger"
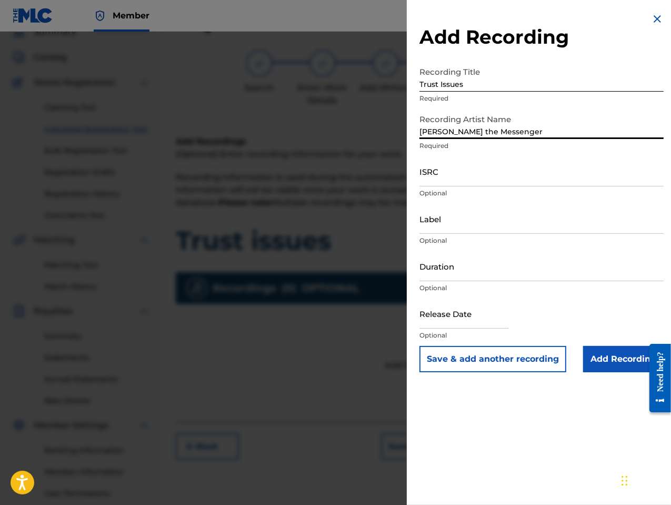
click at [437, 180] on input "ISRC" at bounding box center [541, 171] width 244 height 30
paste input "GBLFP1715903"
type input "GBLFP1715903"
click at [465, 278] on input "Duration" at bounding box center [541, 266] width 244 height 30
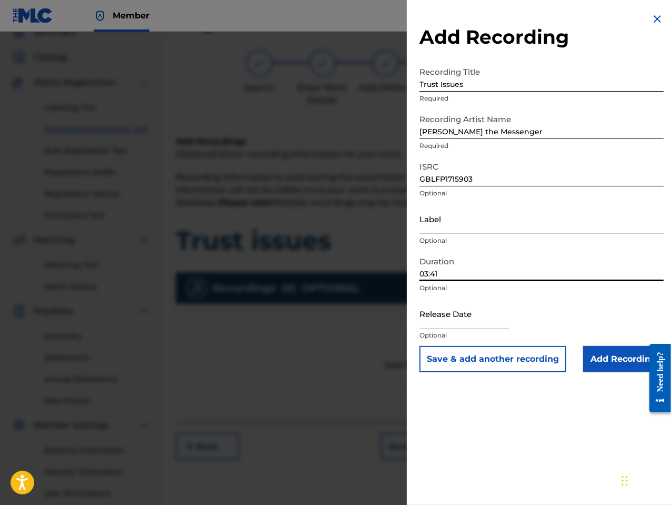
type input "03:41"
click at [485, 319] on input "text" at bounding box center [463, 313] width 89 height 30
select select "7"
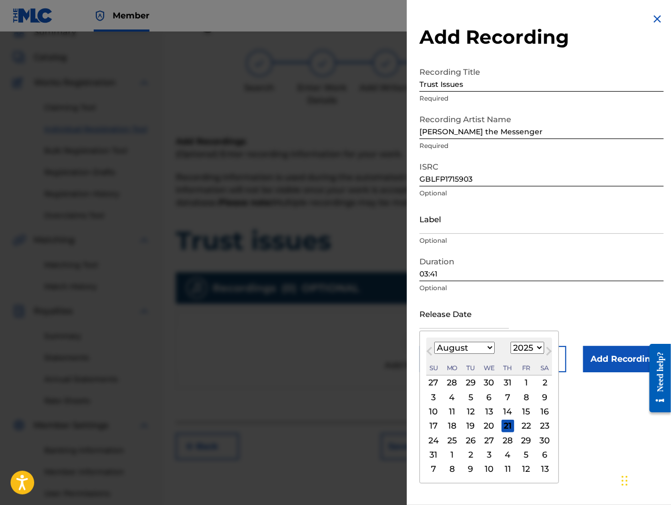
click at [438, 359] on div "August [DATE] February March April May June July August September October Novem…" at bounding box center [489, 356] width 126 height 38
click at [536, 349] on select "1900 1901 1902 1903 1904 1905 1906 1907 1908 1909 1910 1911 1912 1913 1914 1915…" at bounding box center [527, 348] width 34 height 12
select select "2017"
click at [510, 342] on select "1900 1901 1902 1903 1904 1905 1906 1907 1908 1909 1910 1911 1912 1913 1914 1915…" at bounding box center [527, 348] width 34 height 12
click at [459, 349] on select "January February March April May June July August September October November De…" at bounding box center [464, 348] width 61 height 12
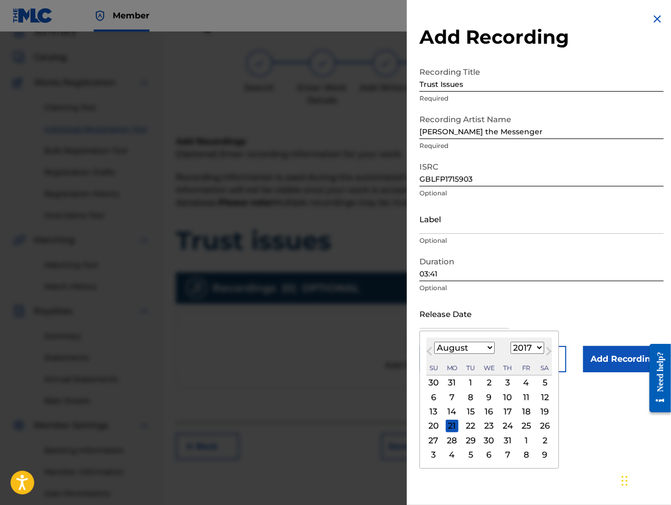
select select "2"
click at [434, 342] on select "January February March April May June July August September October November De…" at bounding box center [464, 348] width 61 height 12
click at [489, 436] on div "29" at bounding box center [489, 440] width 13 height 13
type input "[DATE]"
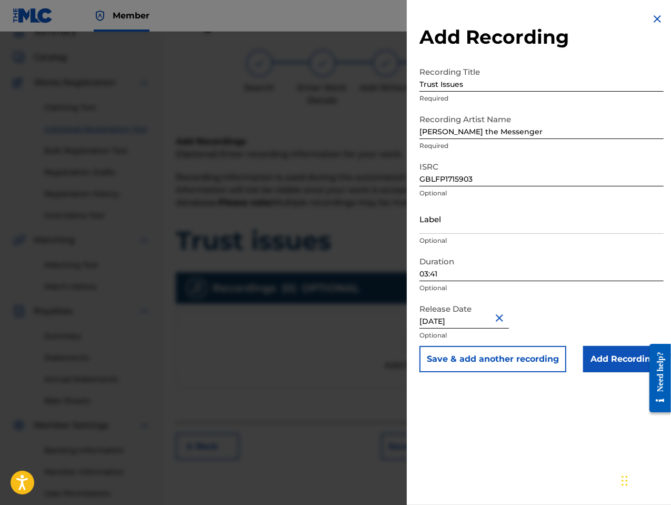
click at [607, 355] on input "Add Recording" at bounding box center [623, 359] width 81 height 26
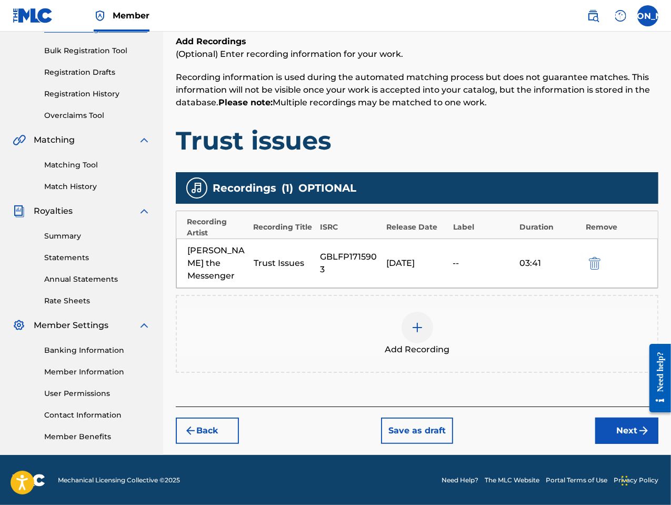
click at [618, 417] on button "Next" at bounding box center [626, 430] width 63 height 26
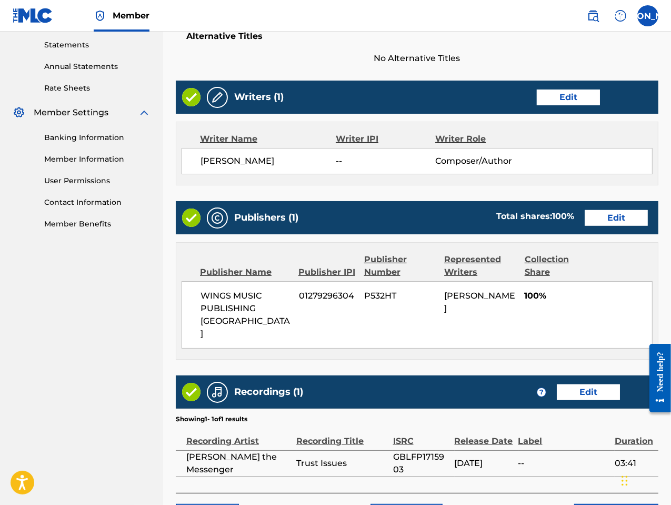
scroll to position [409, 0]
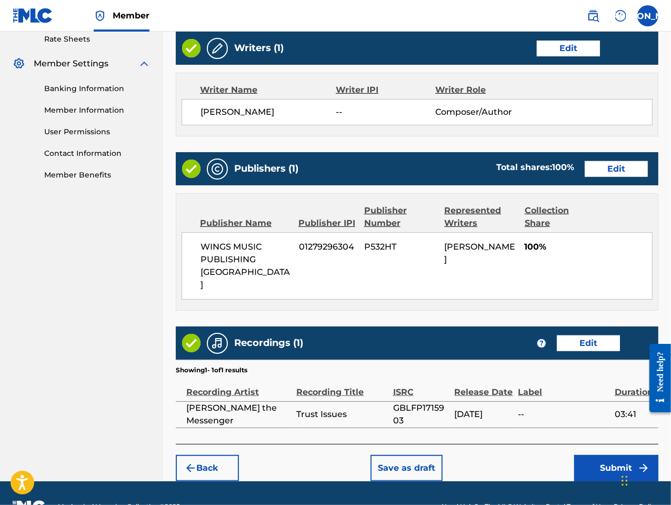
click at [604, 455] on button "Submit" at bounding box center [616, 468] width 84 height 26
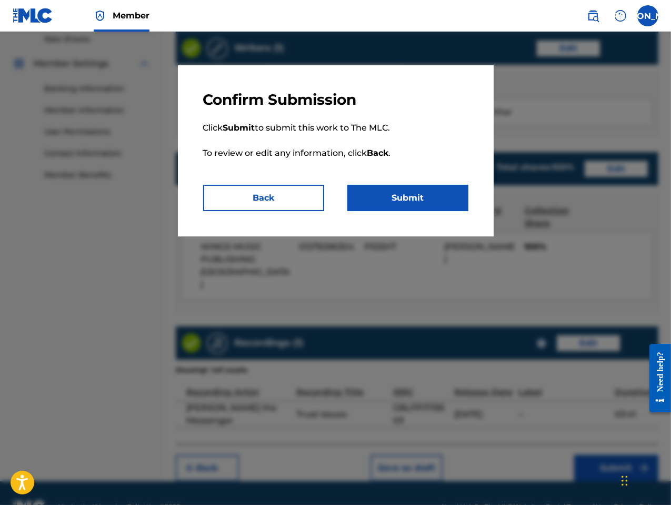
click at [406, 198] on button "Submit" at bounding box center [407, 198] width 121 height 26
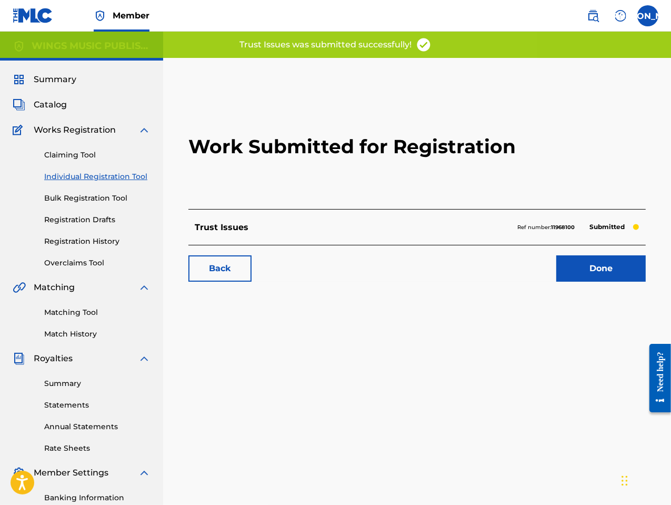
click at [590, 262] on link "Done" at bounding box center [600, 268] width 89 height 26
